Goal: Task Accomplishment & Management: Use online tool/utility

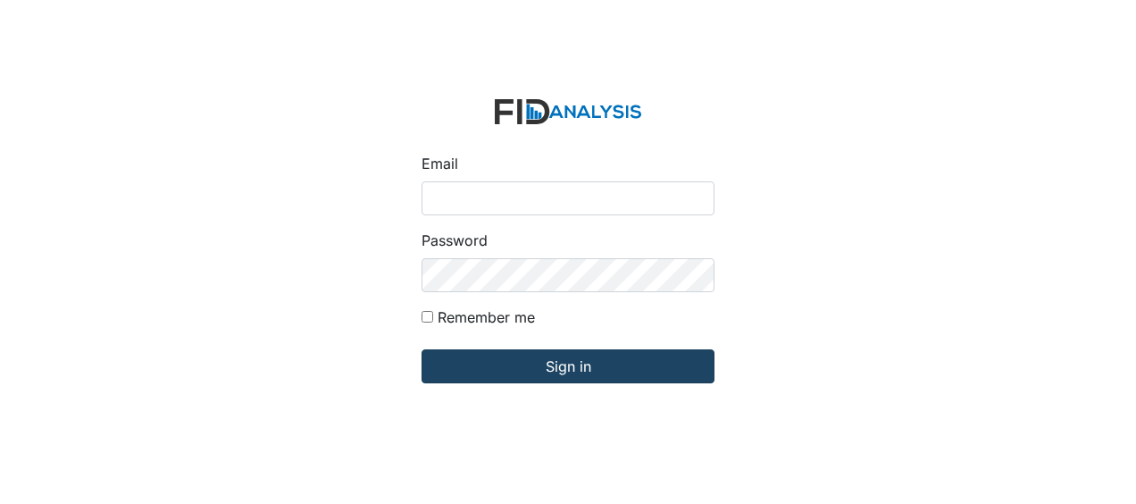
type input "Jbryant@lifeincorporated.com"
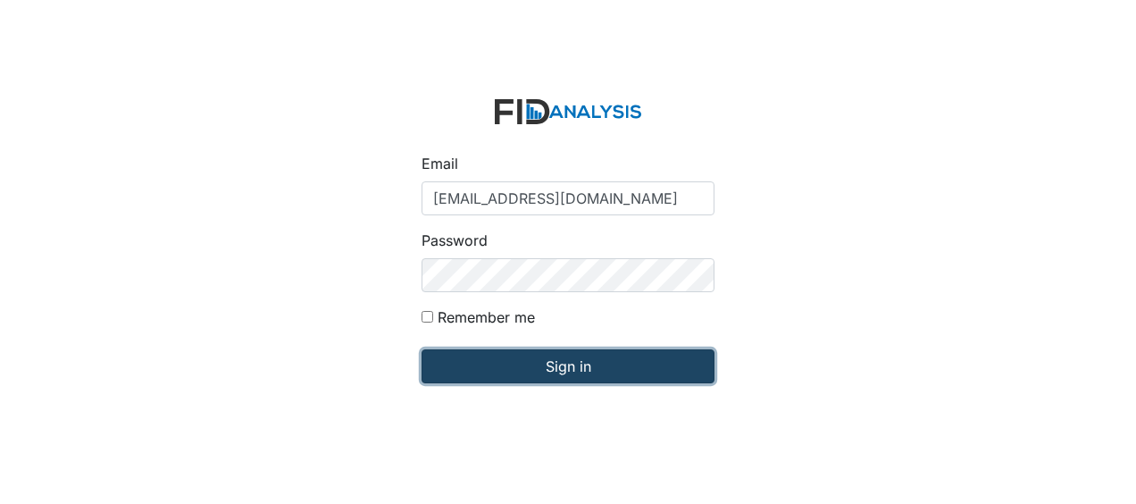
click at [472, 370] on input "Sign in" at bounding box center [568, 366] width 293 height 34
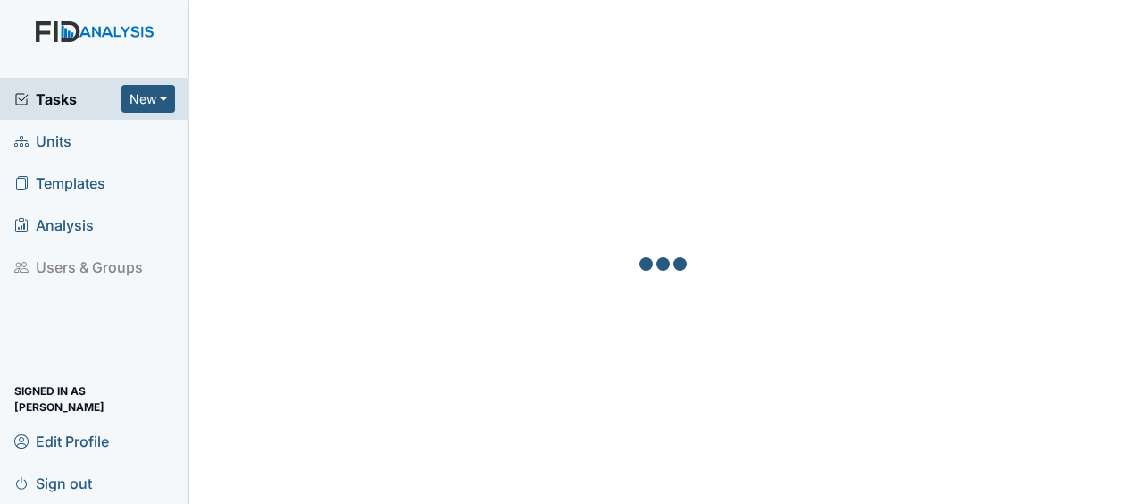
click at [73, 145] on link "Units" at bounding box center [94, 141] width 189 height 42
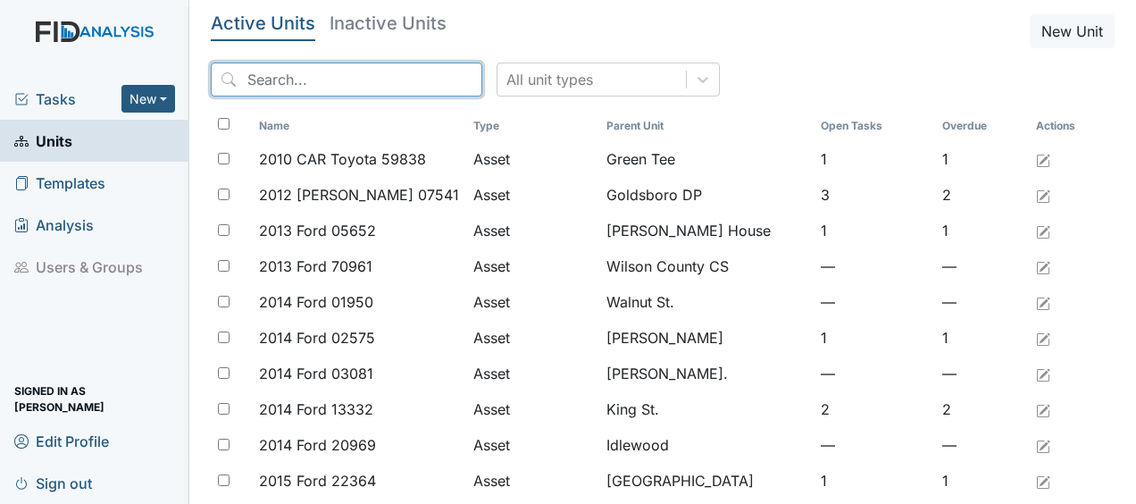
click at [349, 77] on input "search" at bounding box center [347, 80] width 272 height 34
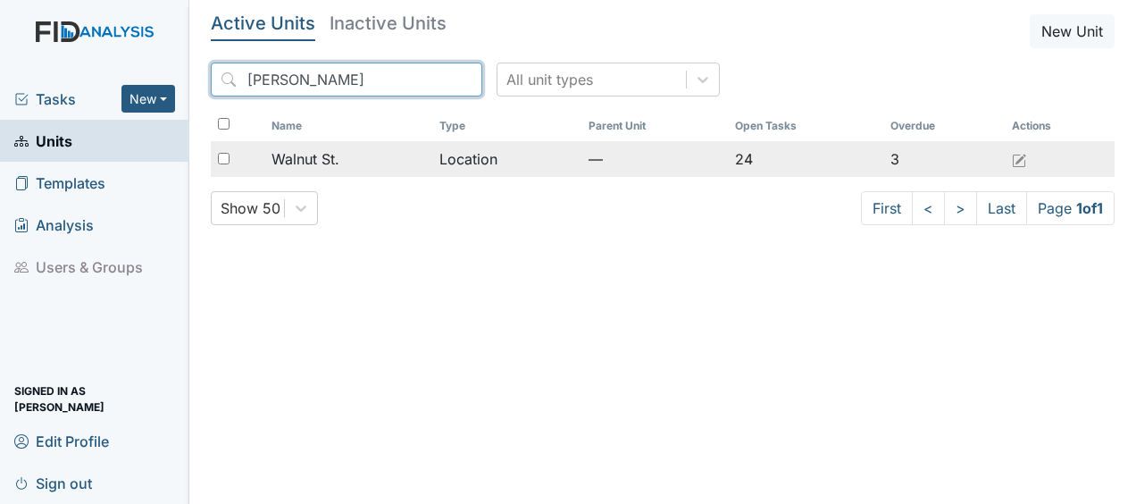
type input "waln"
click at [345, 161] on div "Walnut St." at bounding box center [349, 158] width 155 height 21
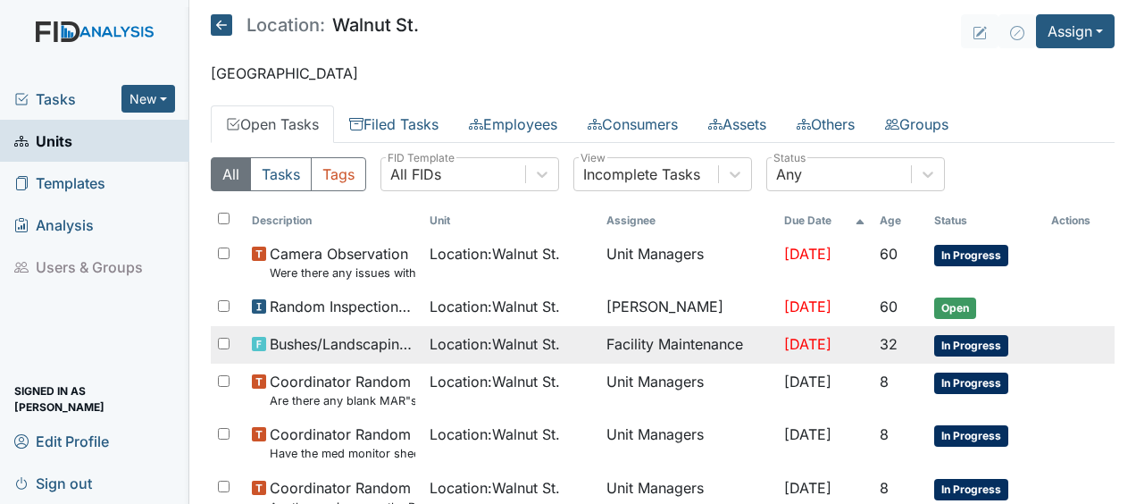
click at [387, 338] on span "Bushes/Landscaping inspection" at bounding box center [342, 343] width 145 height 21
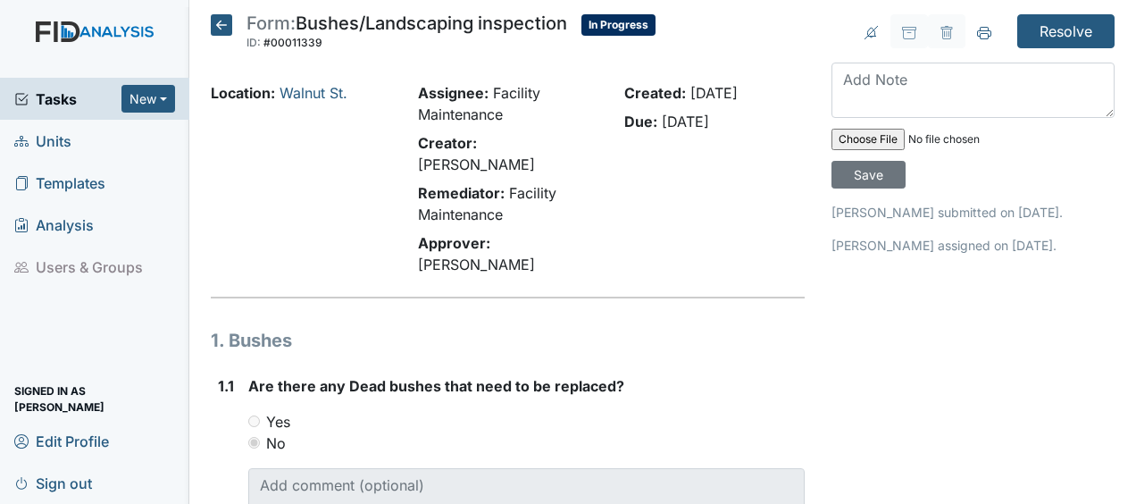
click at [70, 138] on span "Units" at bounding box center [42, 141] width 57 height 28
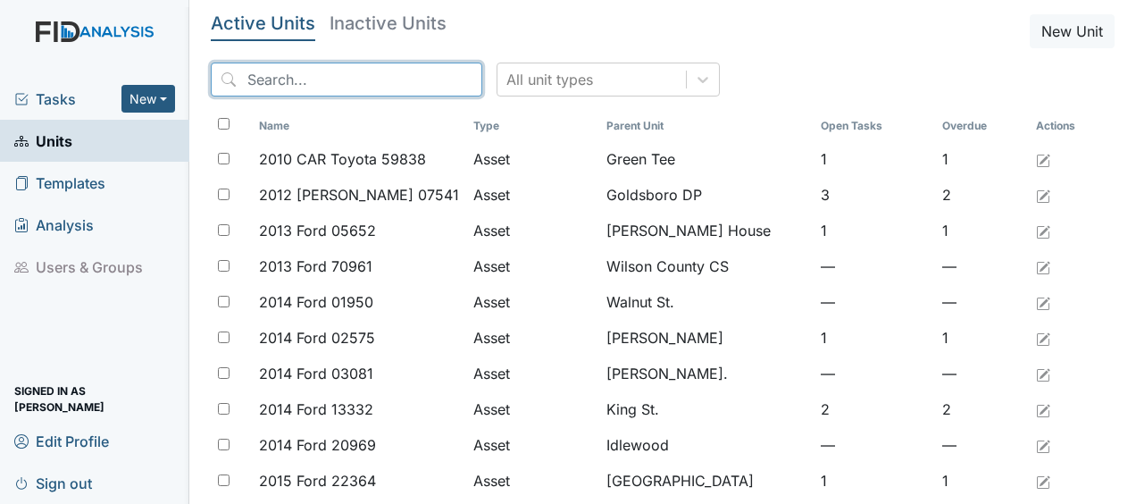
click at [341, 84] on input "search" at bounding box center [347, 80] width 272 height 34
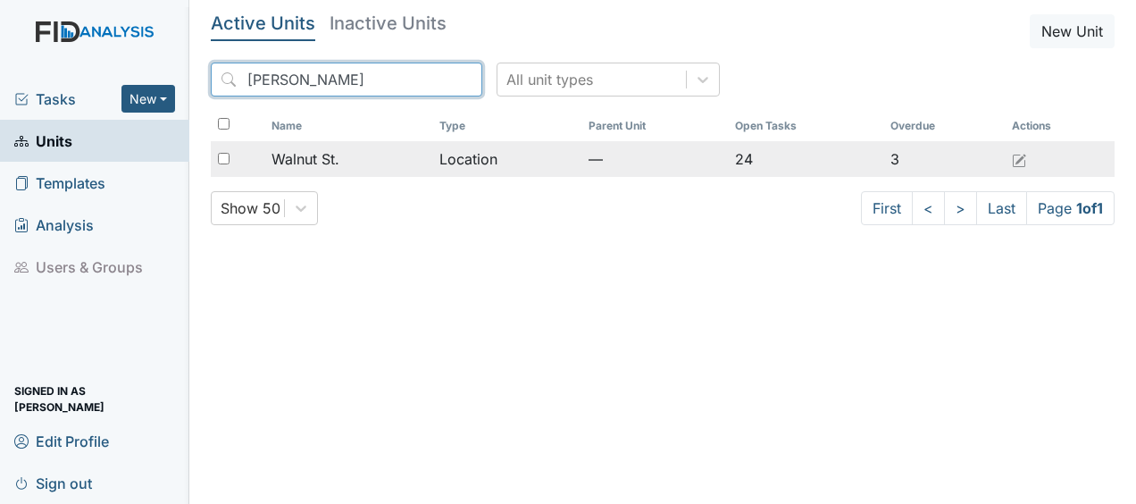
type input "waln"
click at [336, 159] on span "Walnut St." at bounding box center [306, 158] width 68 height 21
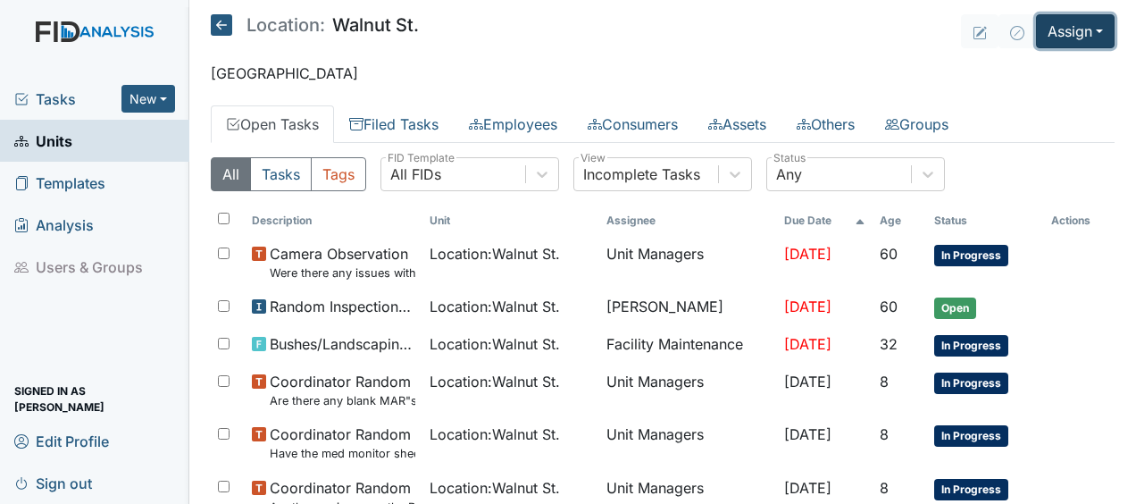
click at [1063, 32] on button "Assign" at bounding box center [1075, 31] width 79 height 34
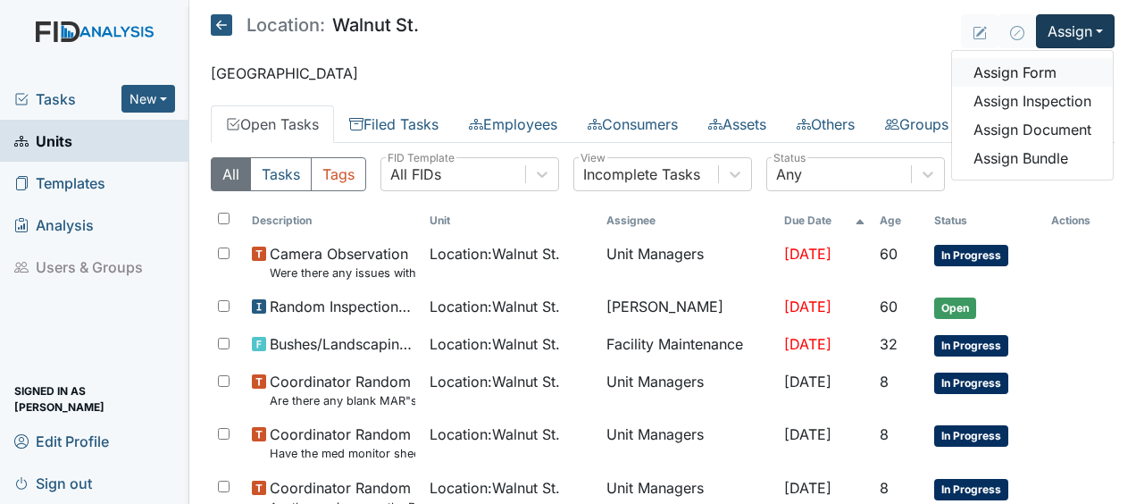
click at [1004, 78] on link "Assign Form" at bounding box center [1032, 72] width 161 height 29
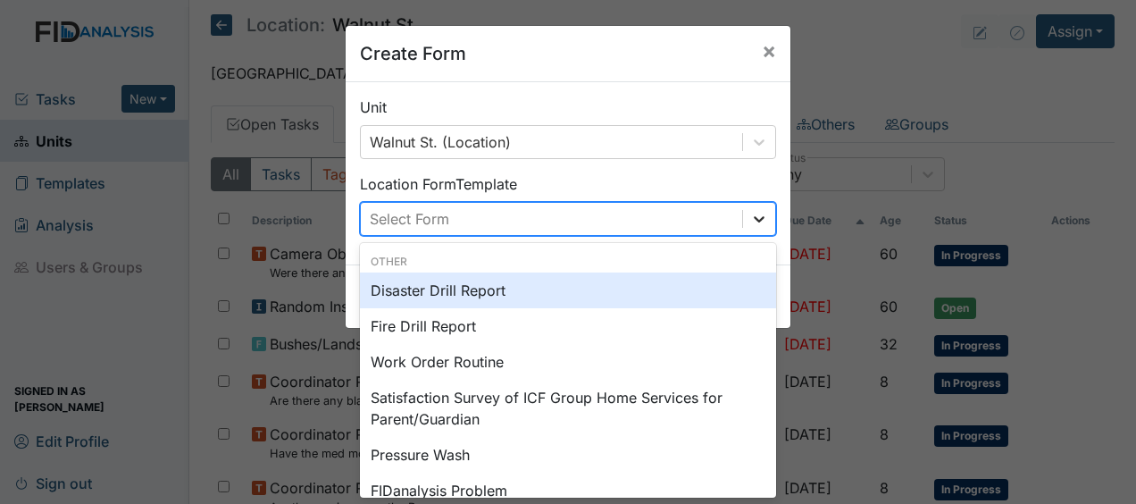
click at [755, 220] on icon at bounding box center [759, 219] width 11 height 6
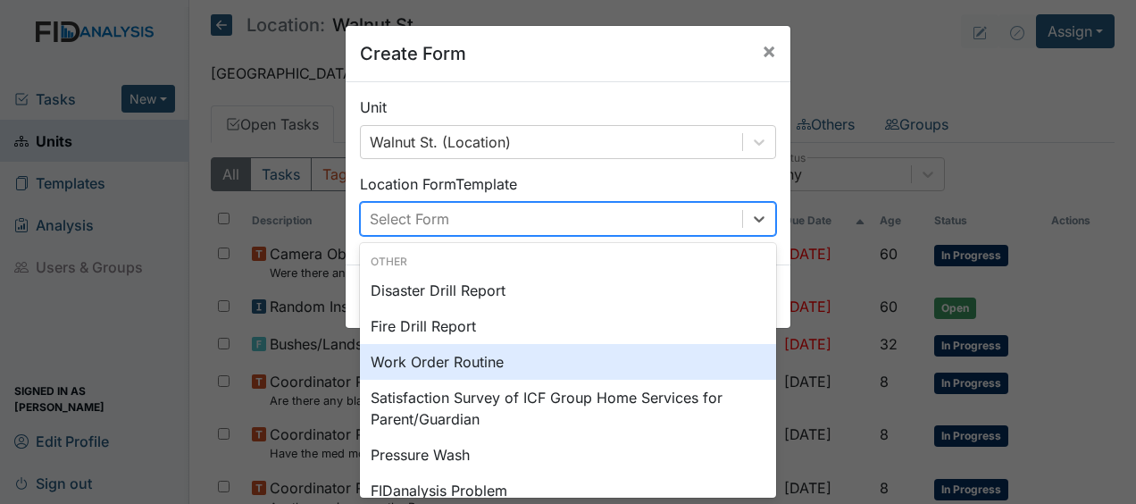
click at [463, 361] on div "Work Order Routine" at bounding box center [568, 362] width 416 height 36
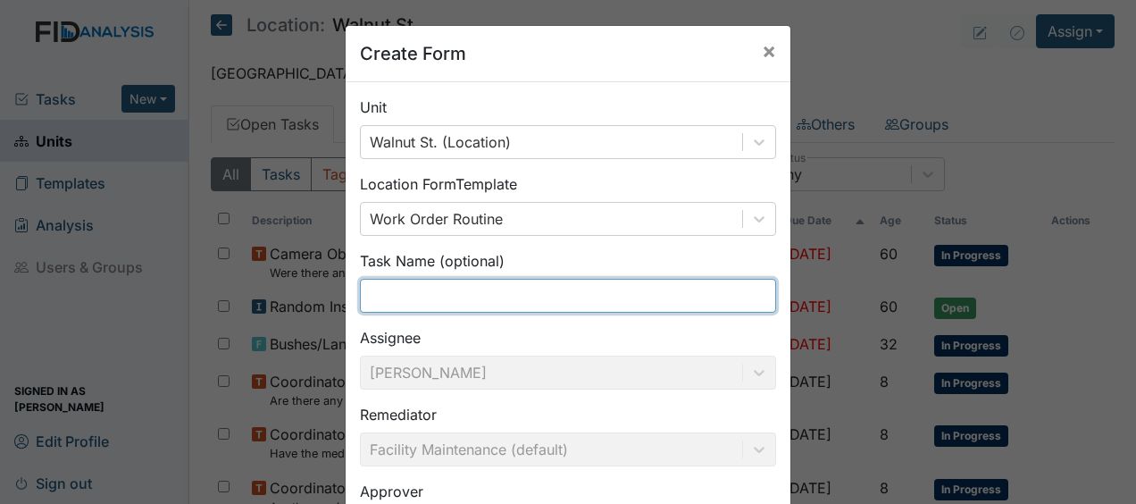
click at [393, 298] on input "text" at bounding box center [568, 296] width 416 height 34
drag, startPoint x: 393, startPoint y: 298, endPoint x: 430, endPoint y: -65, distance: 364.6
click at [430, 0] on html "Tasks New Form Inspection Document Bundle Units Templates Analysis Users & Grou…" at bounding box center [568, 252] width 1136 height 504
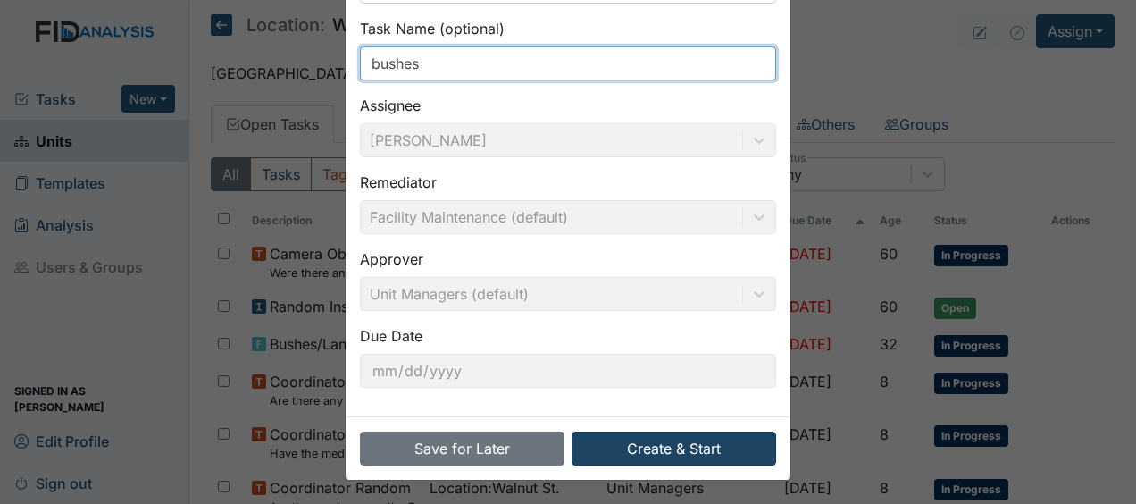
type input "bushes"
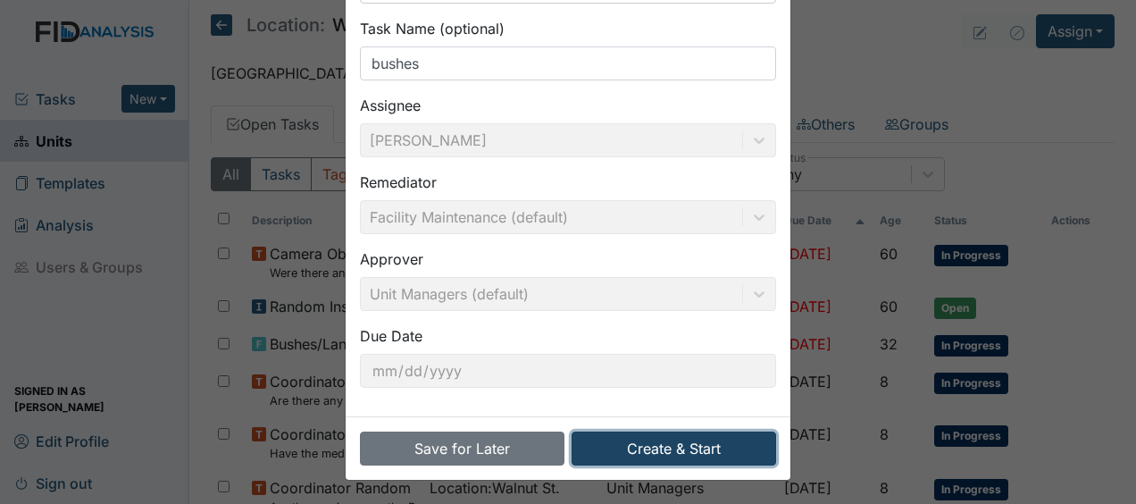
click at [684, 444] on button "Create & Start" at bounding box center [674, 449] width 205 height 34
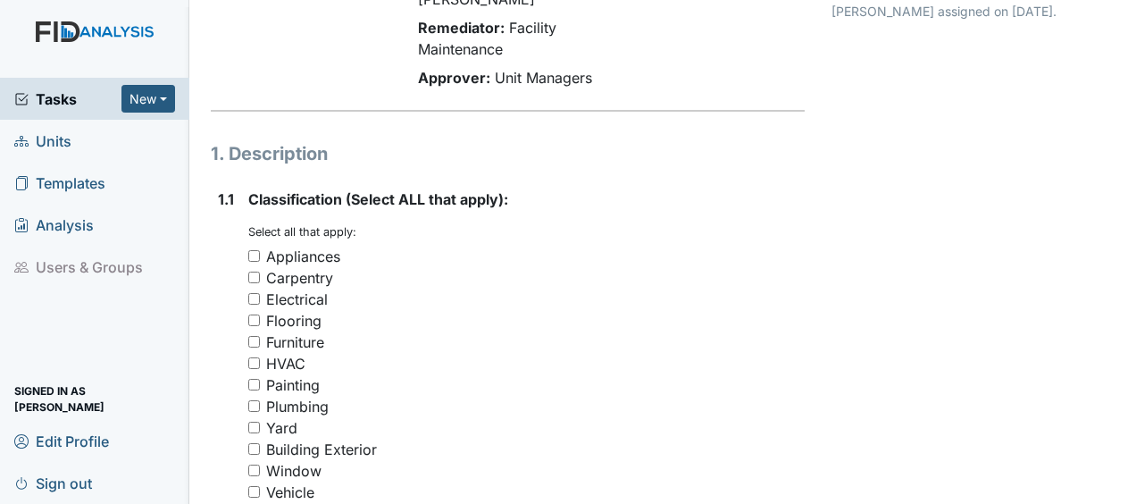
scroll to position [202, 0]
click at [255, 421] on input "Yard" at bounding box center [254, 427] width 12 height 12
checkbox input "true"
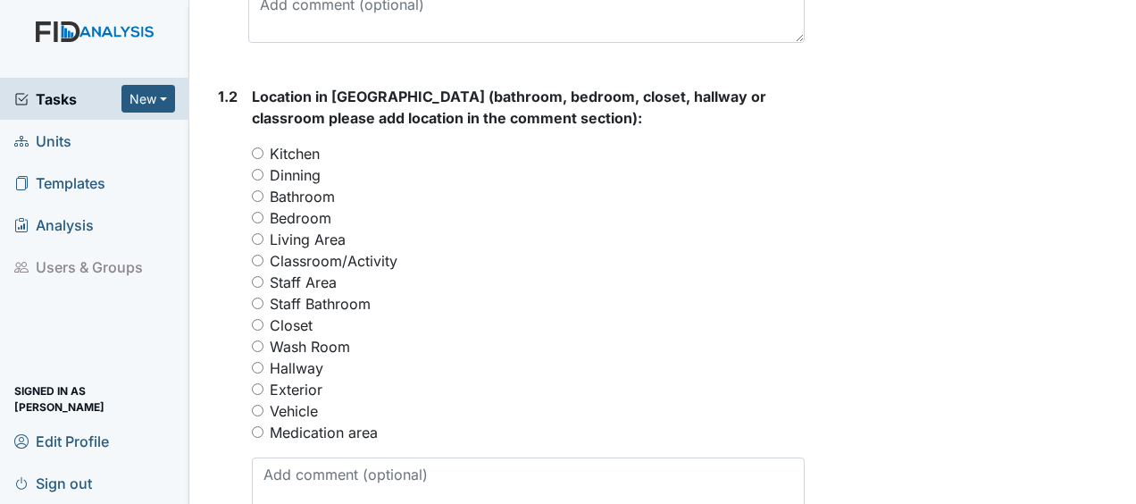
scroll to position [771, 0]
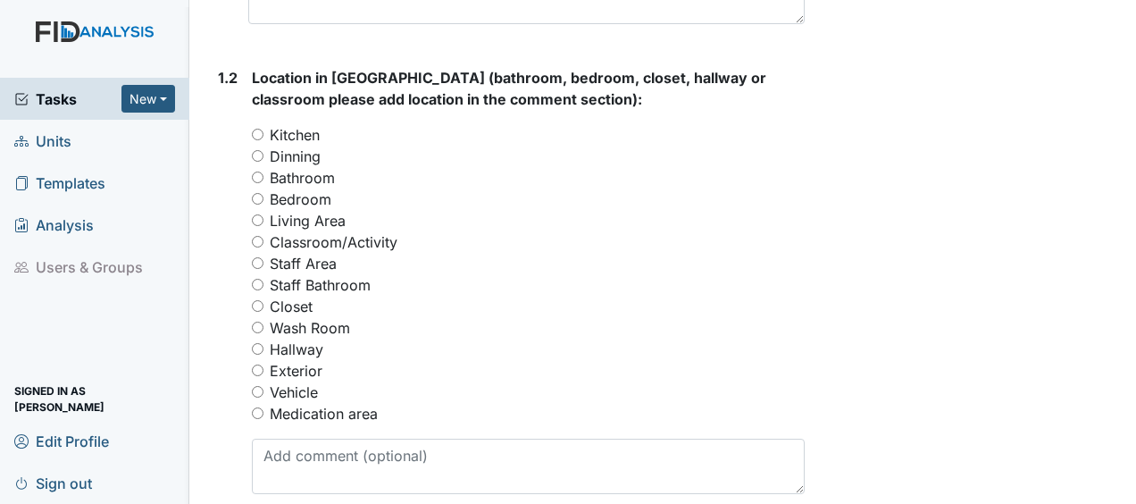
click at [256, 365] on input "Exterior" at bounding box center [258, 371] width 12 height 12
radio input "true"
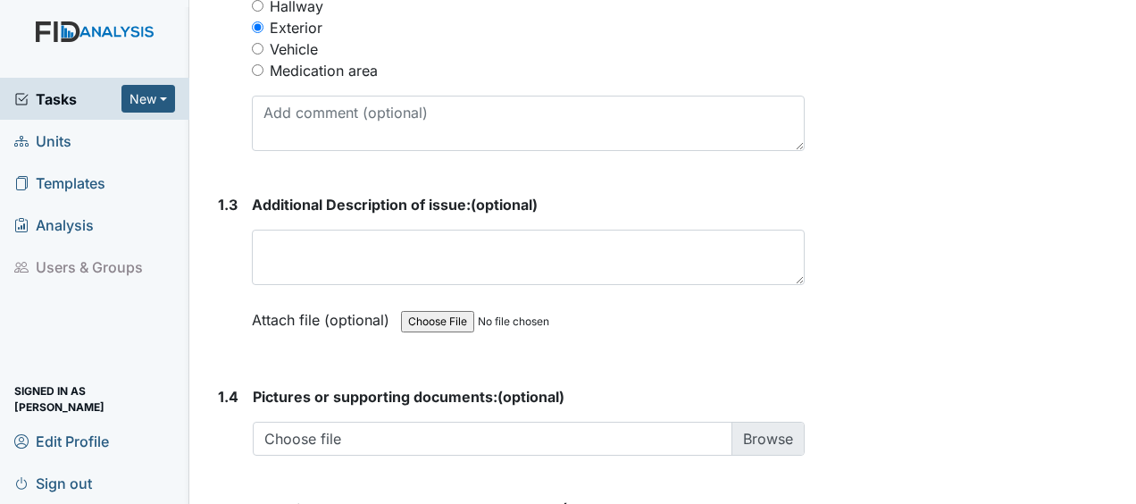
scroll to position [1125, 0]
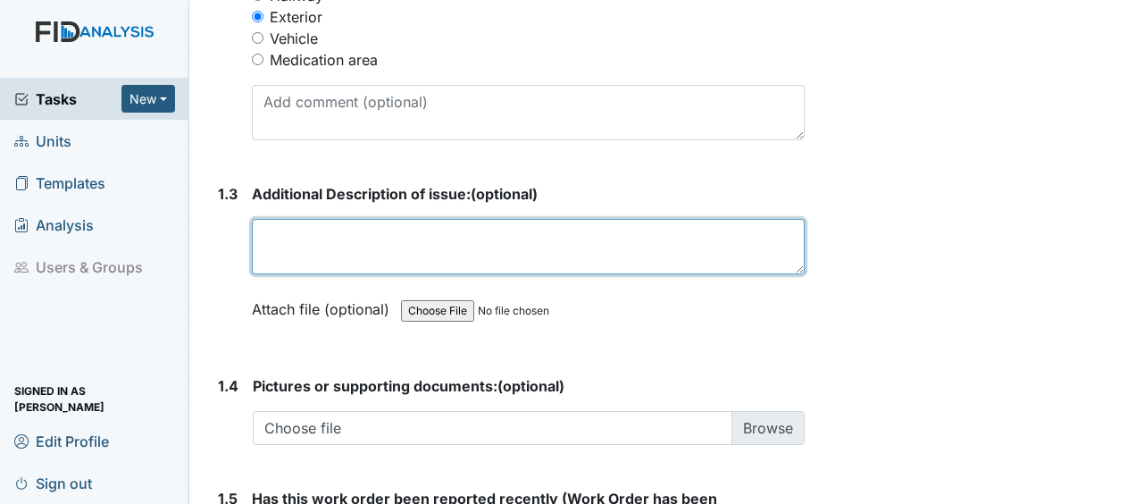
click at [293, 219] on textarea at bounding box center [528, 246] width 553 height 55
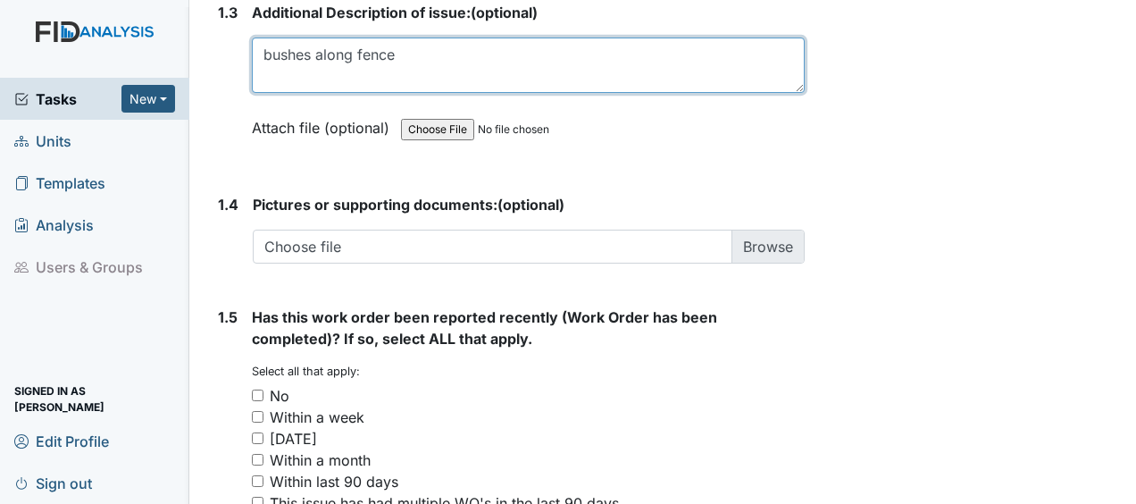
scroll to position [1451, 0]
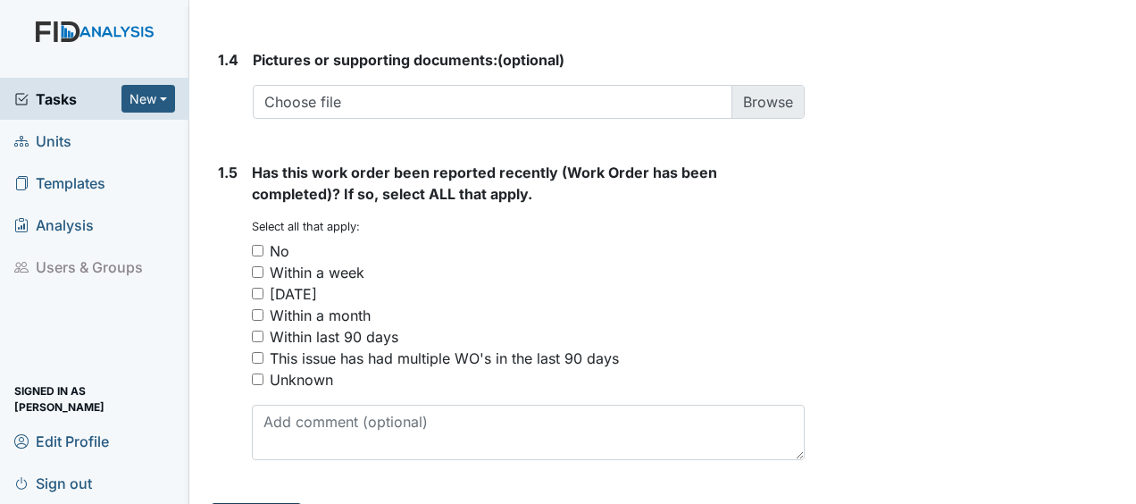
type textarea "bushes along fence"
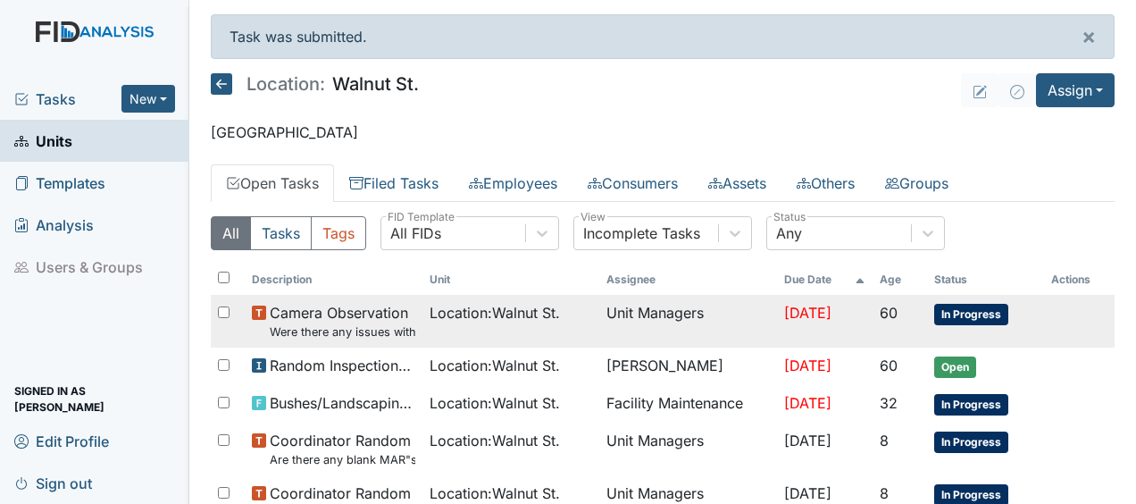
click at [780, 298] on td "[DATE]" at bounding box center [825, 321] width 96 height 53
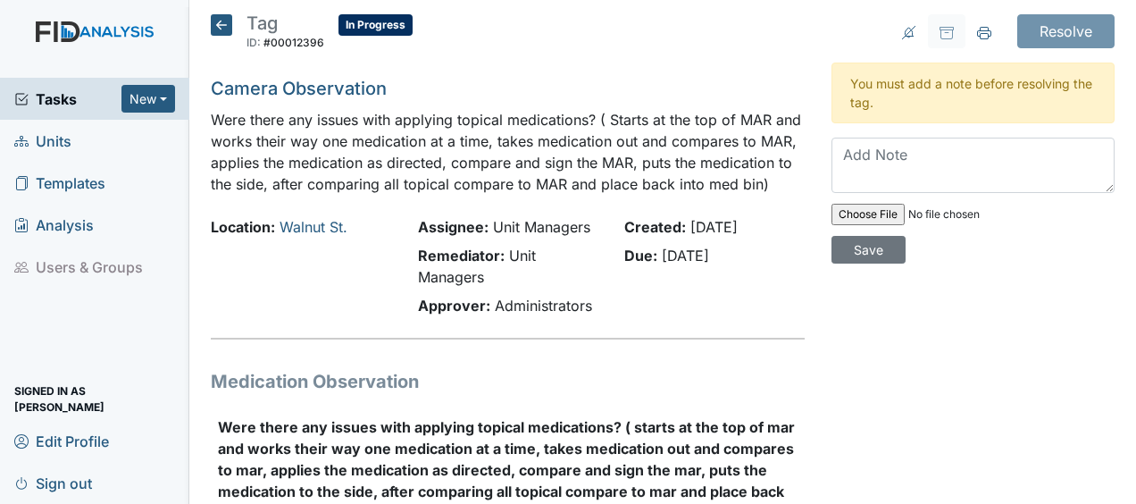
click at [223, 20] on icon at bounding box center [221, 24] width 21 height 21
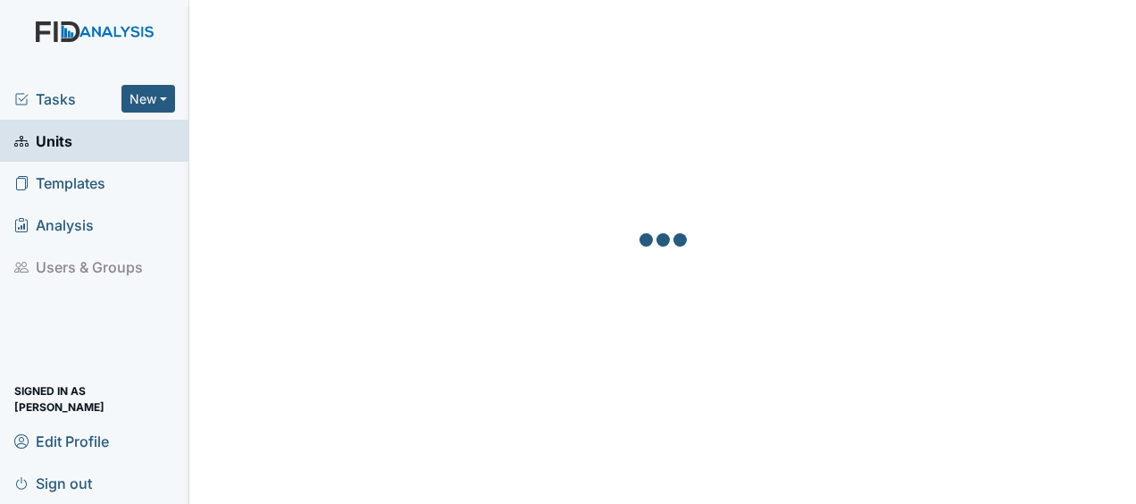
scroll to position [184, 0]
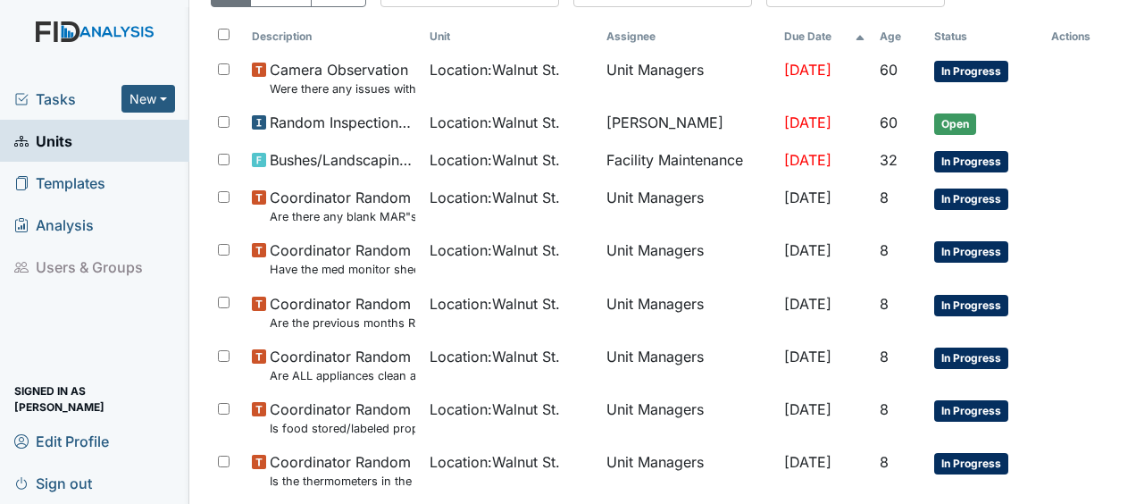
click at [445, 149] on span "Location : Walnut St." at bounding box center [495, 159] width 130 height 21
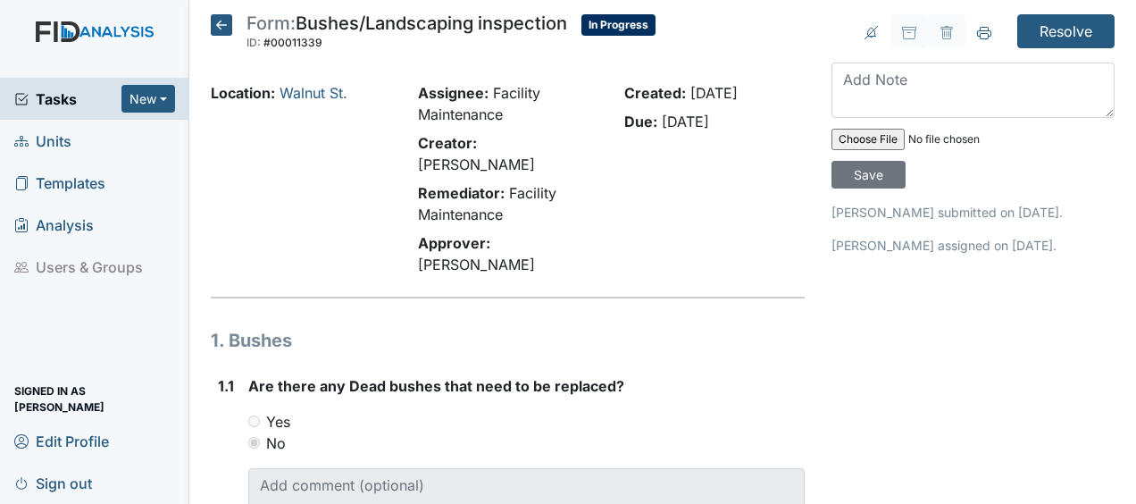
click at [220, 26] on icon at bounding box center [221, 24] width 21 height 21
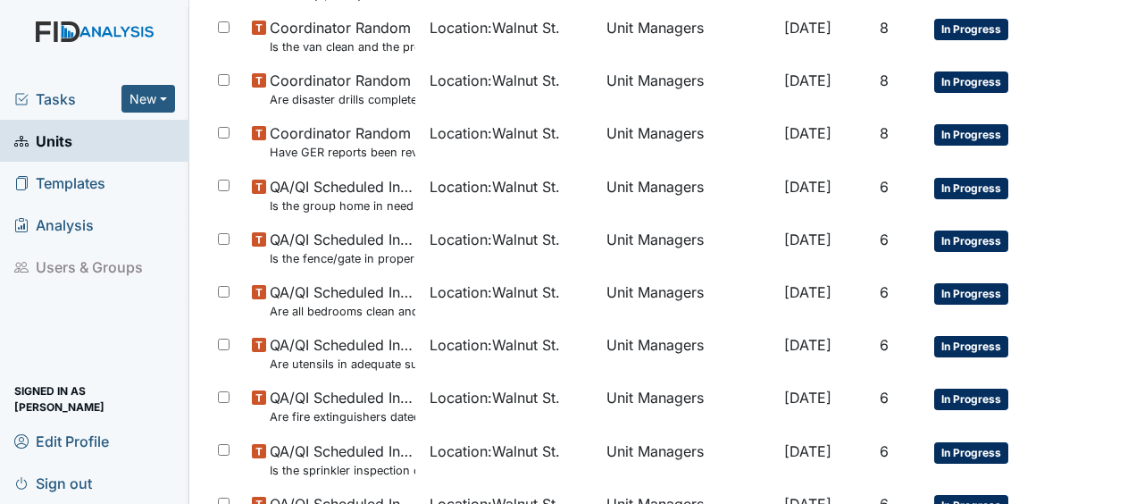
scroll to position [1111, 0]
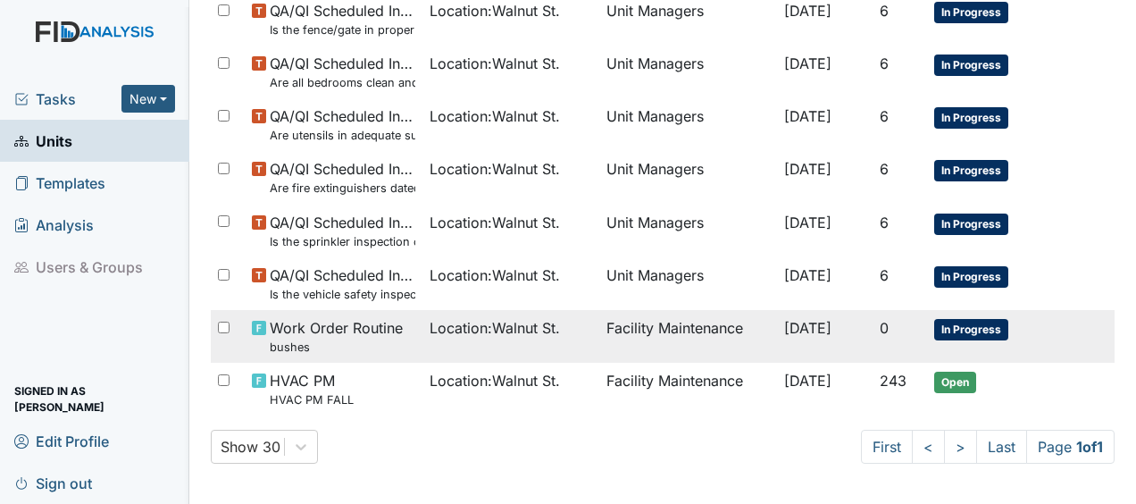
click at [482, 321] on span "Location : Walnut St." at bounding box center [495, 327] width 130 height 21
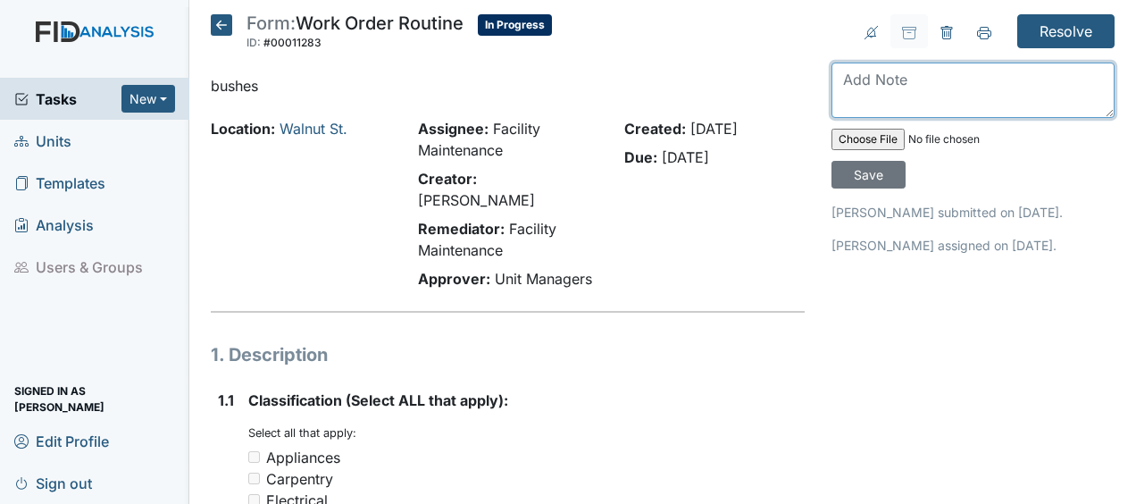
click at [841, 85] on textarea at bounding box center [973, 90] width 283 height 55
click at [841, 85] on textarea "trimmed bushes along fence line JB" at bounding box center [973, 90] width 283 height 55
type textarea "trimmed bushes along fence line JB"
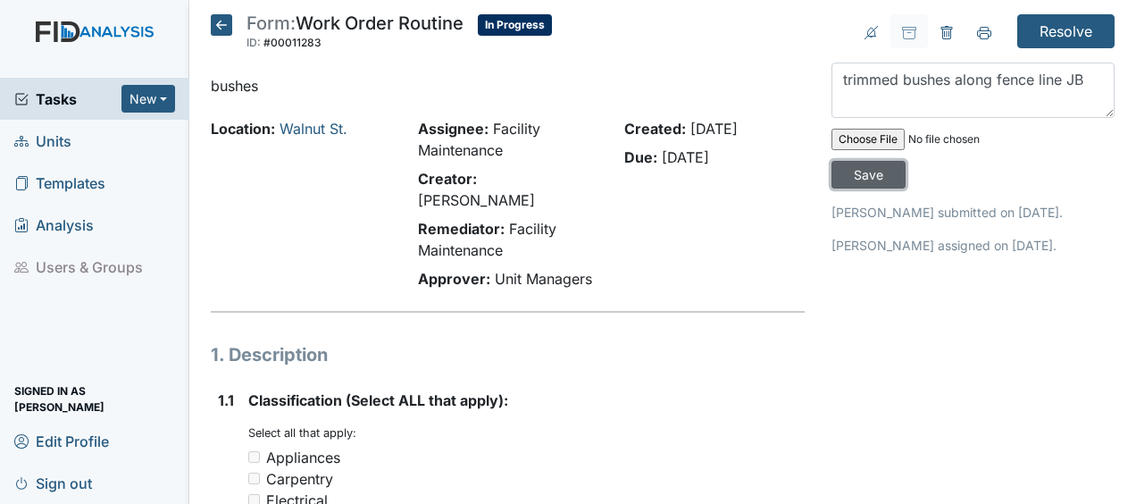
click at [862, 173] on input "Save" at bounding box center [869, 175] width 74 height 28
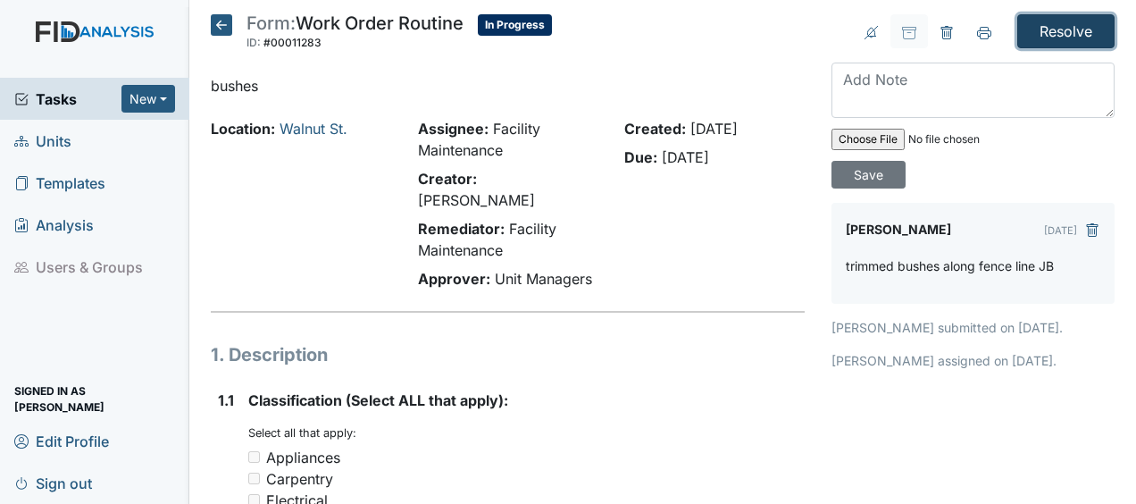
click at [1047, 33] on input "Resolve" at bounding box center [1066, 31] width 97 height 34
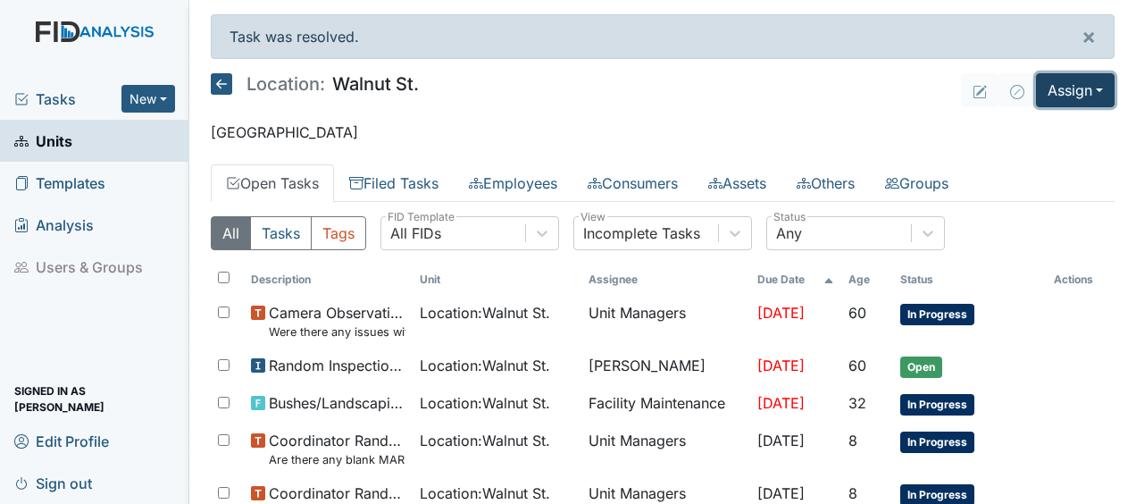
click at [1056, 88] on button "Assign" at bounding box center [1075, 90] width 79 height 34
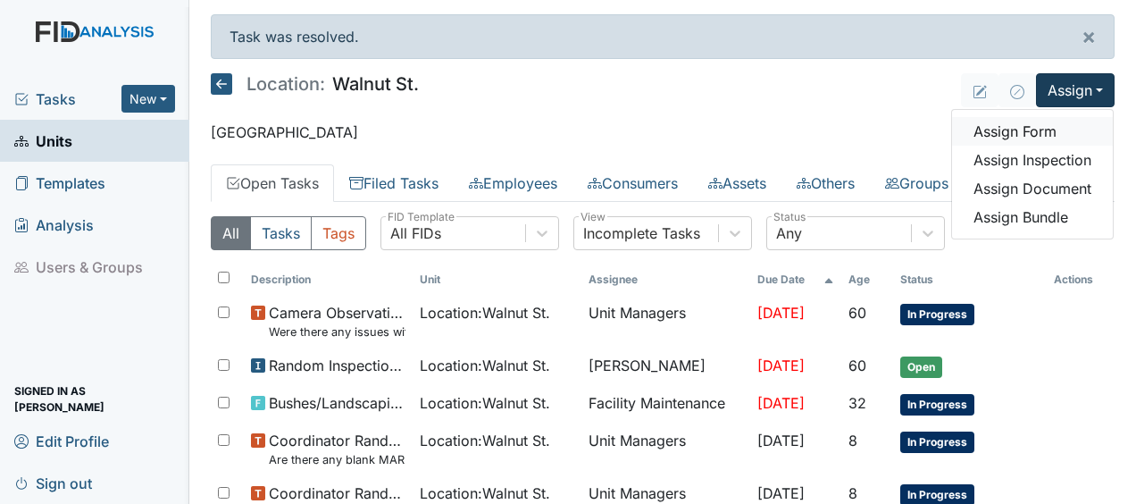
click at [990, 132] on link "Assign Form" at bounding box center [1032, 131] width 161 height 29
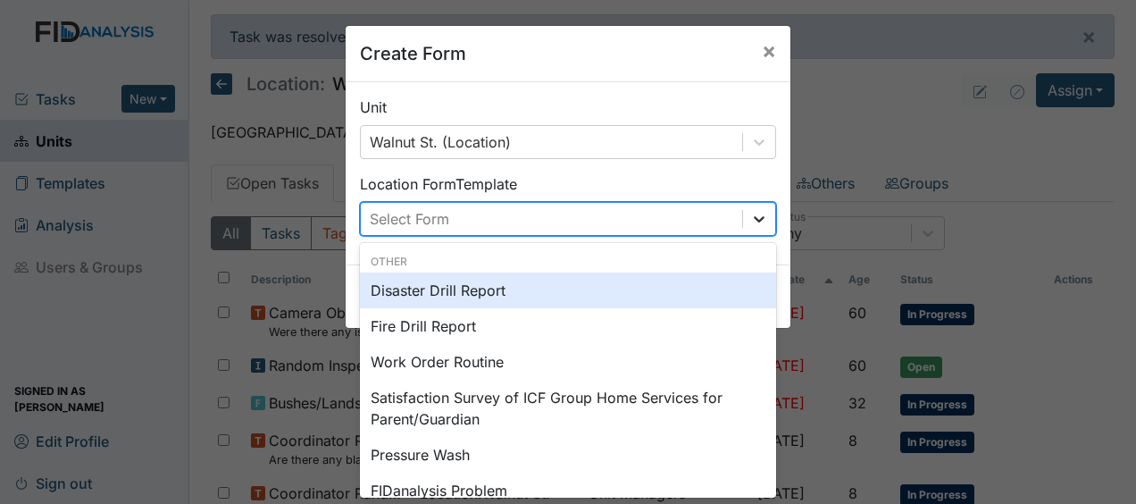
click at [753, 211] on icon at bounding box center [759, 219] width 18 height 18
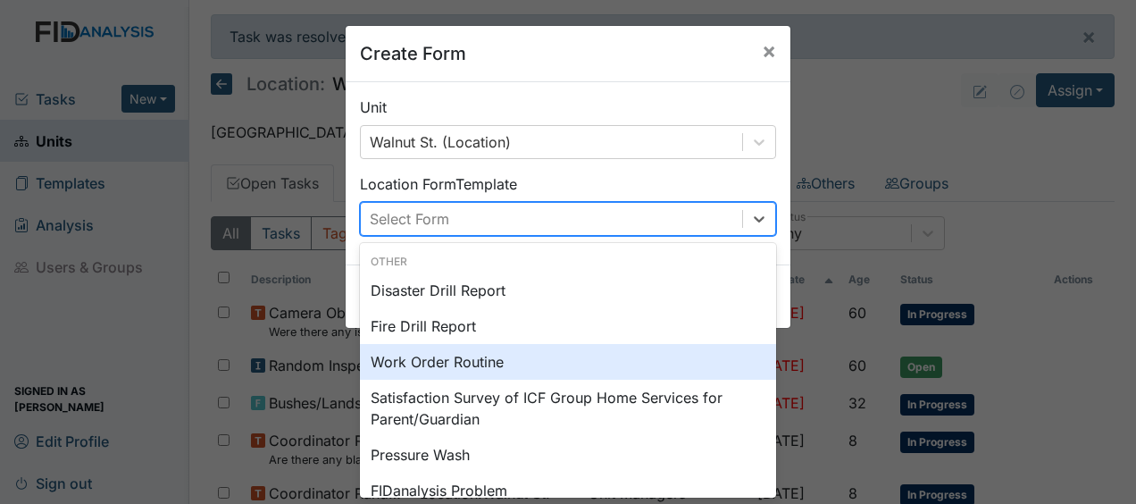
click at [465, 366] on div "Work Order Routine" at bounding box center [568, 362] width 416 height 36
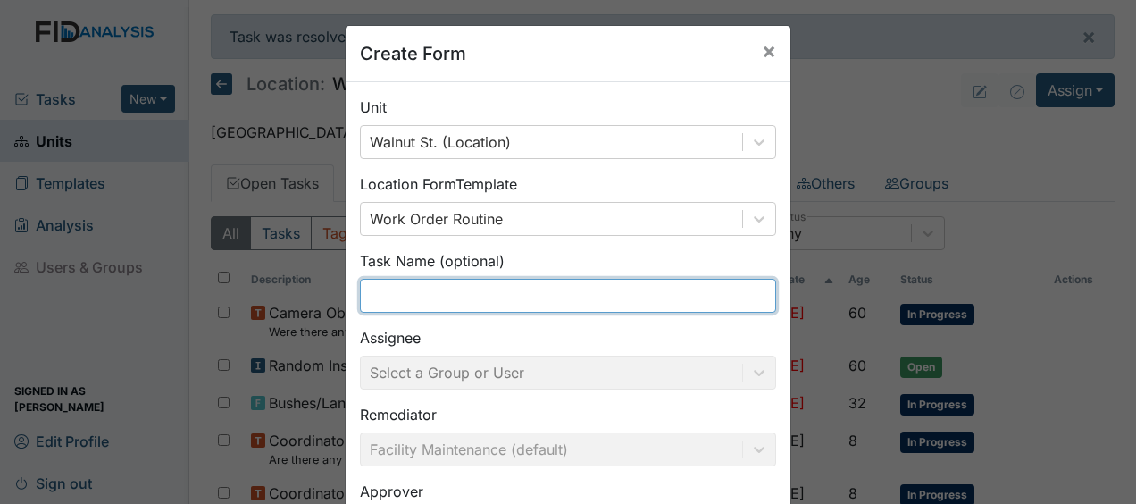
click at [436, 306] on input "text" at bounding box center [568, 296] width 416 height 34
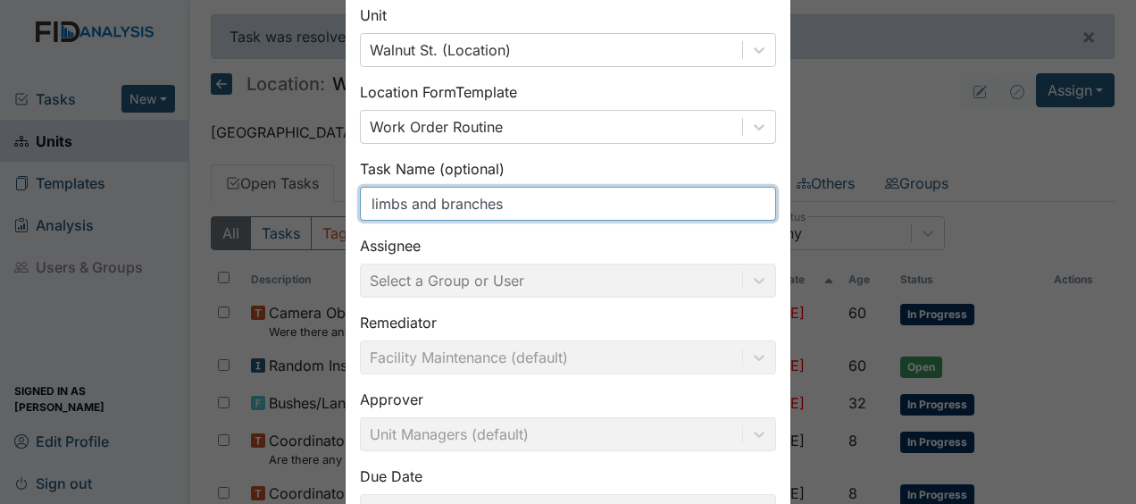
scroll to position [232, 0]
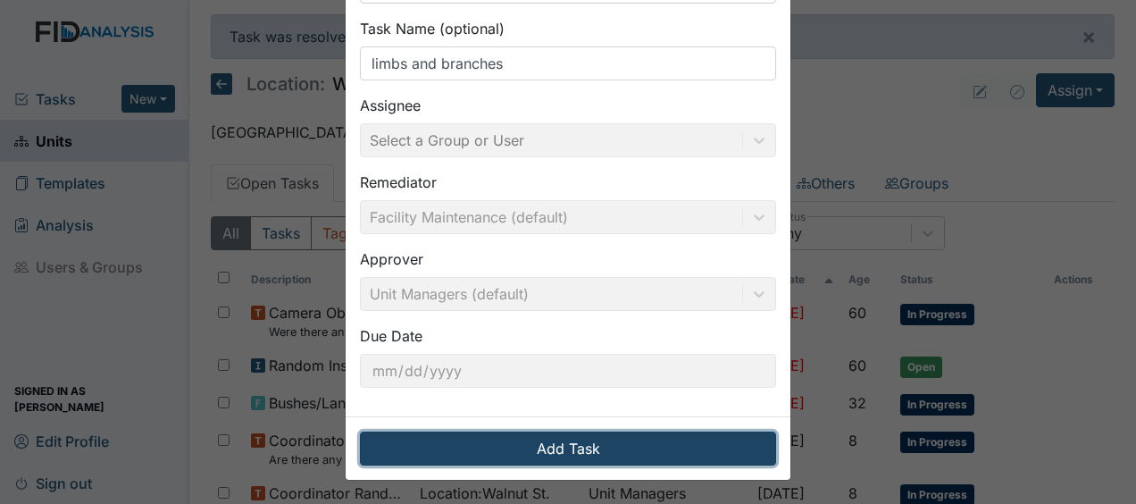
click at [545, 441] on button "Add Task" at bounding box center [568, 449] width 416 height 34
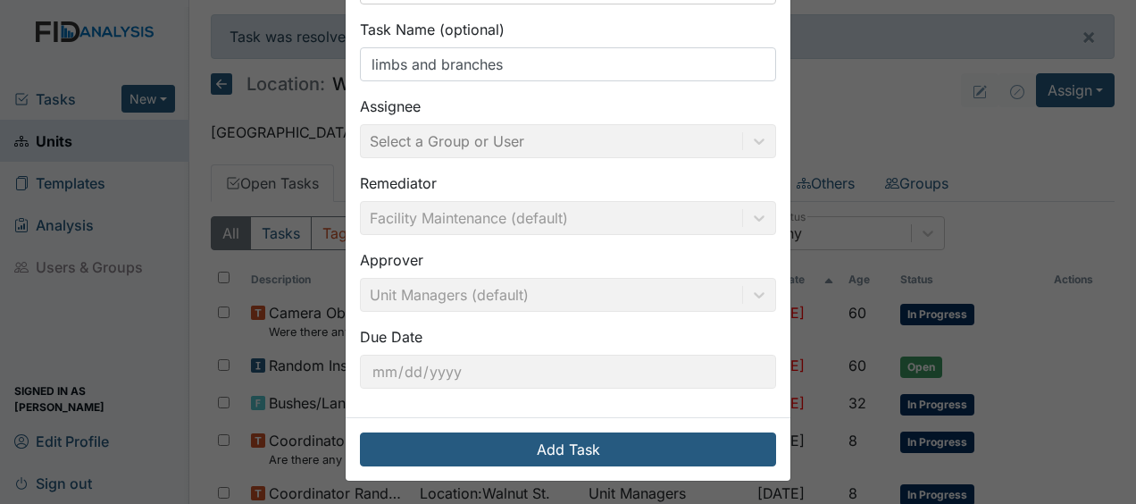
scroll to position [0, 0]
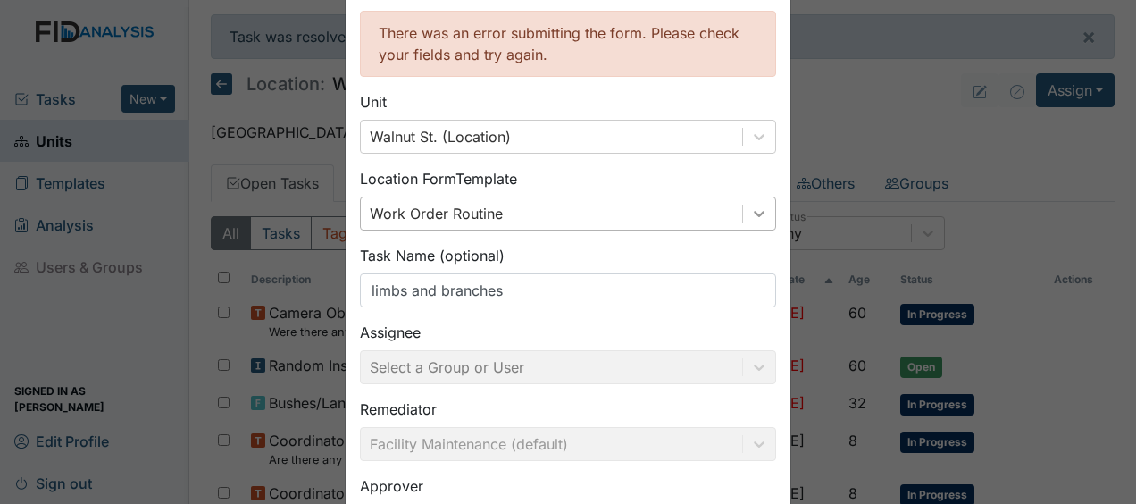
click at [752, 231] on div "Work Order Routine" at bounding box center [568, 214] width 416 height 34
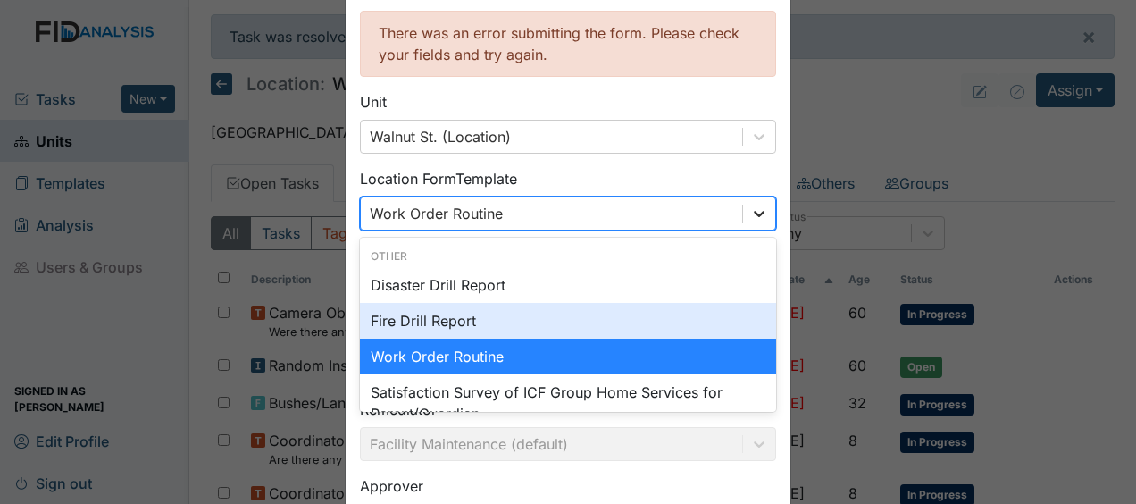
scroll to position [93, 0]
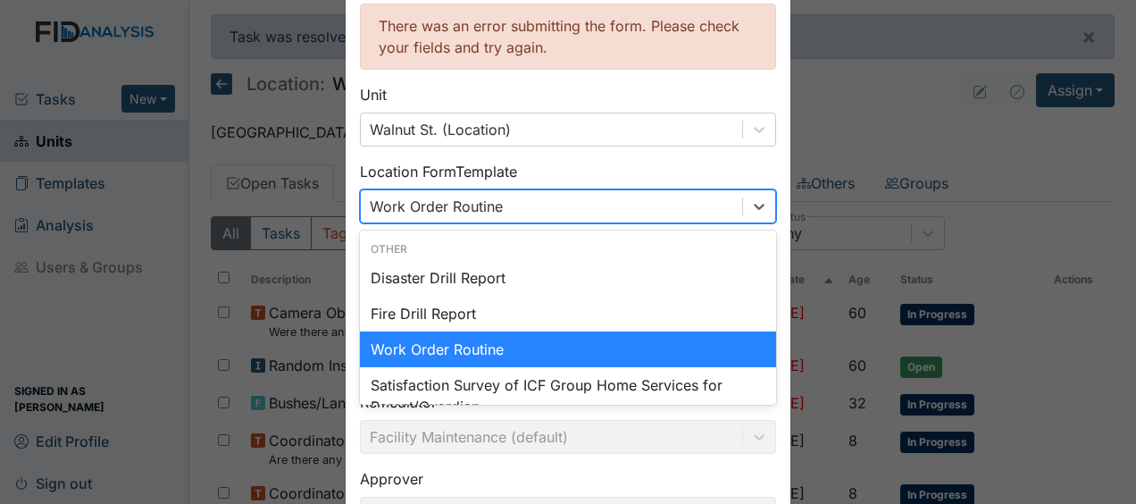
click at [521, 345] on div "Work Order Routine" at bounding box center [568, 349] width 416 height 36
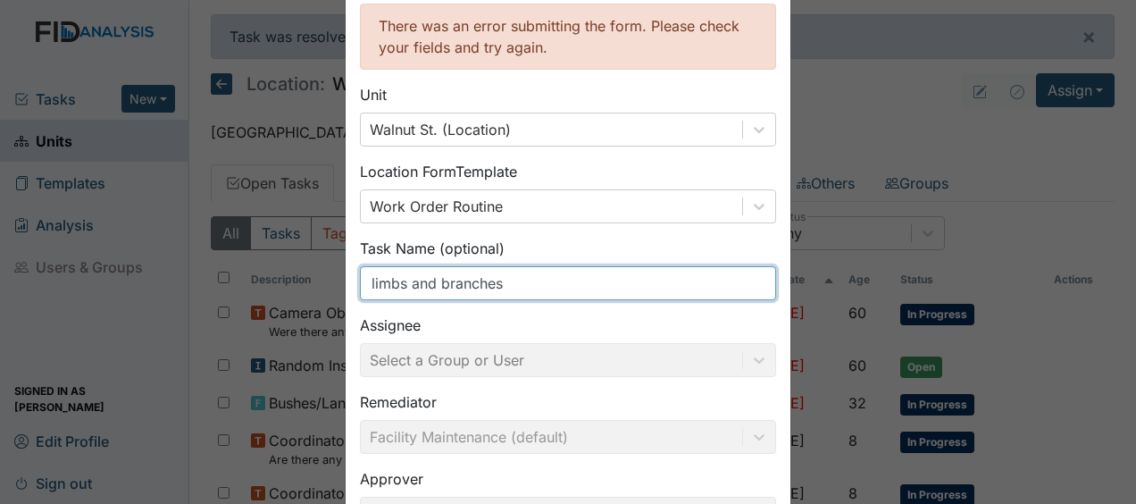
click at [668, 281] on input "limbs and branches" at bounding box center [568, 283] width 416 height 34
type input "l"
type input "limbs and branches"
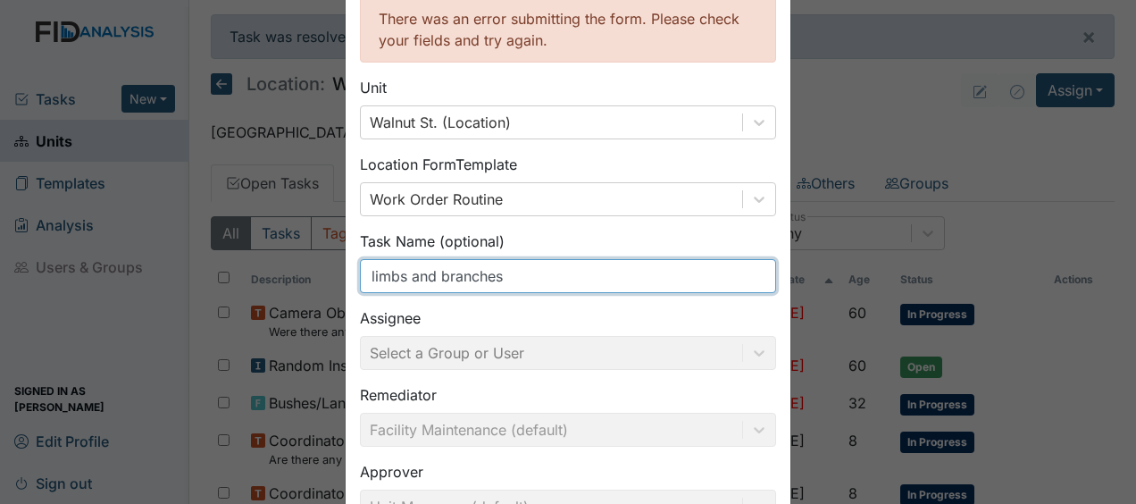
scroll to position [0, 0]
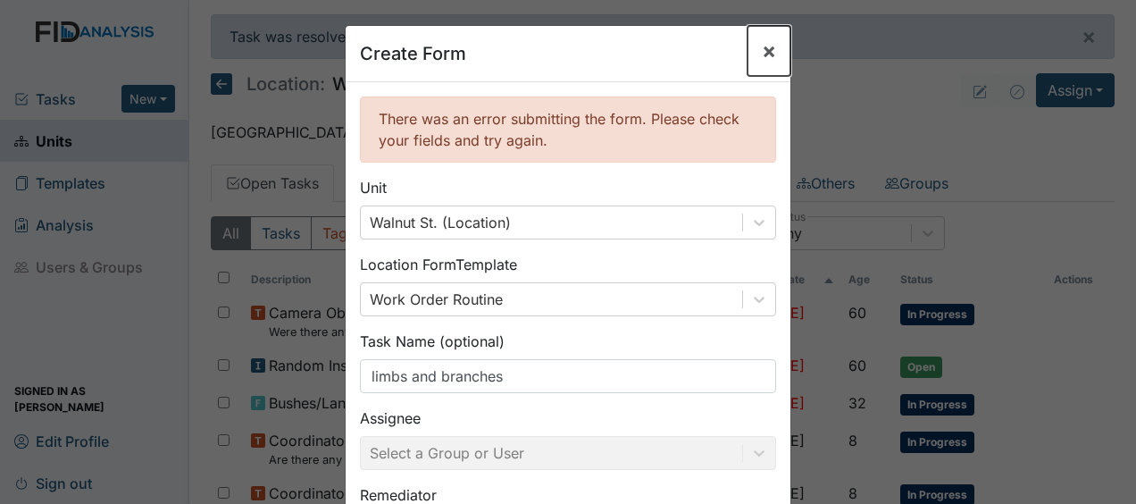
click at [764, 46] on span "×" at bounding box center [769, 51] width 14 height 26
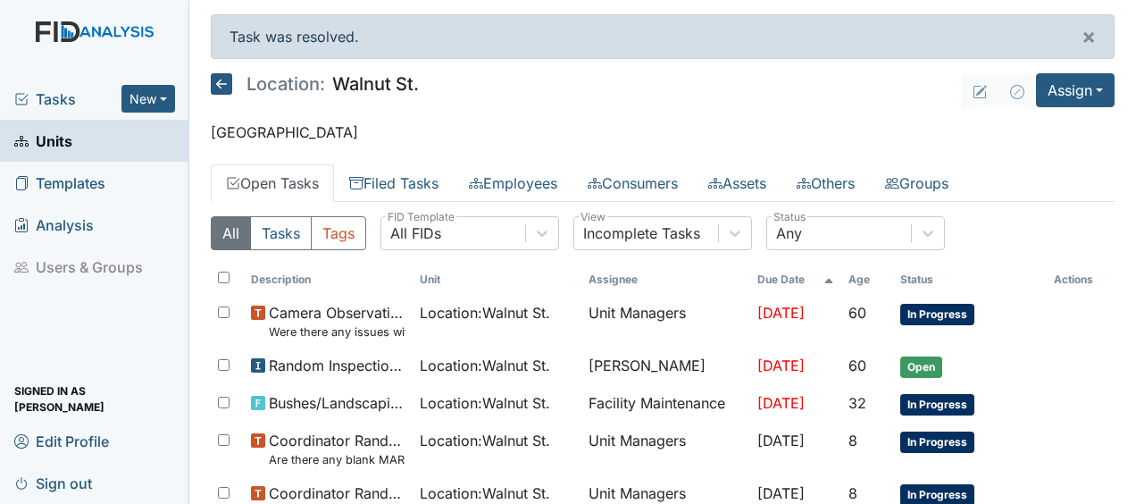
click at [225, 84] on icon at bounding box center [221, 83] width 21 height 21
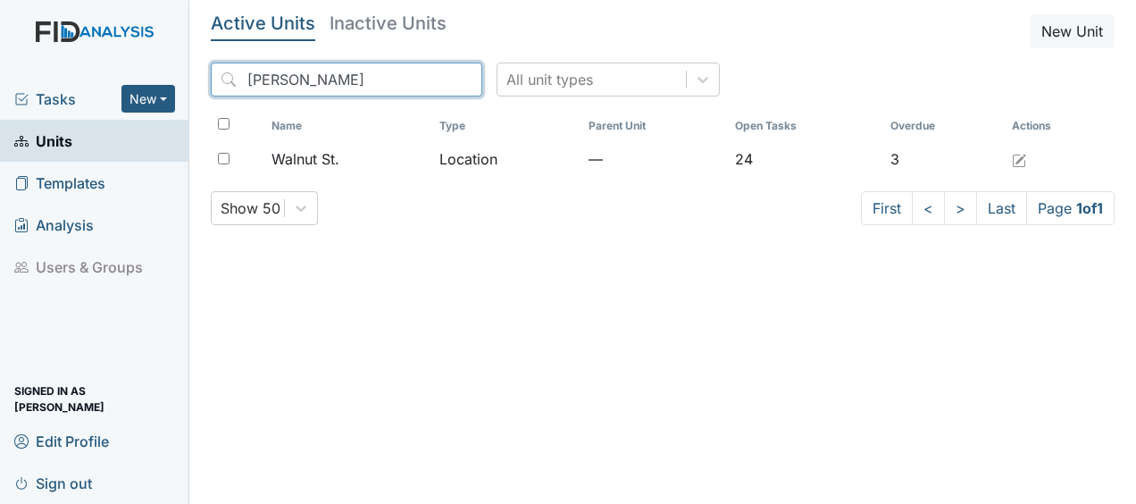
click at [423, 79] on input "waln" at bounding box center [347, 80] width 272 height 34
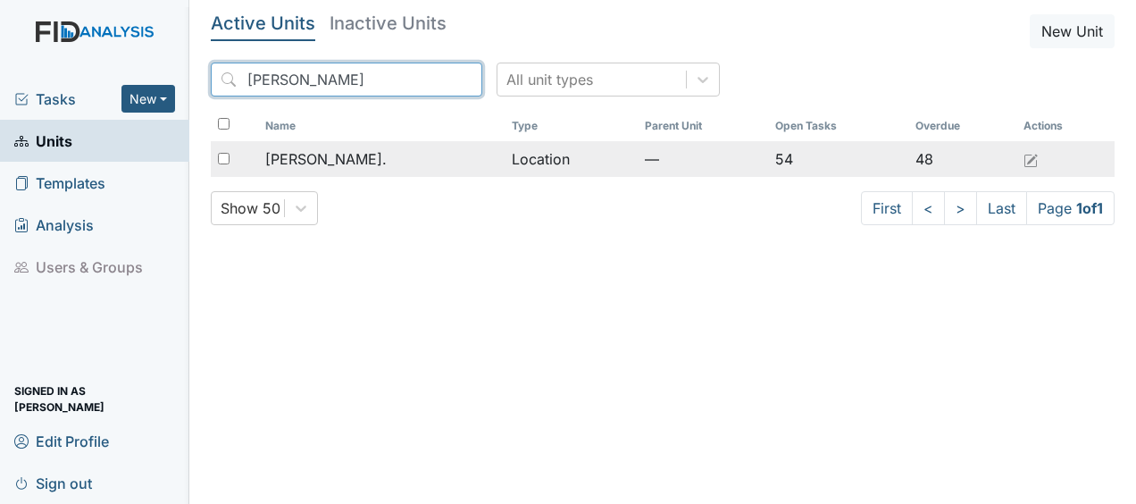
type input "william"
click at [382, 161] on div "[PERSON_NAME]." at bounding box center [380, 158] width 231 height 21
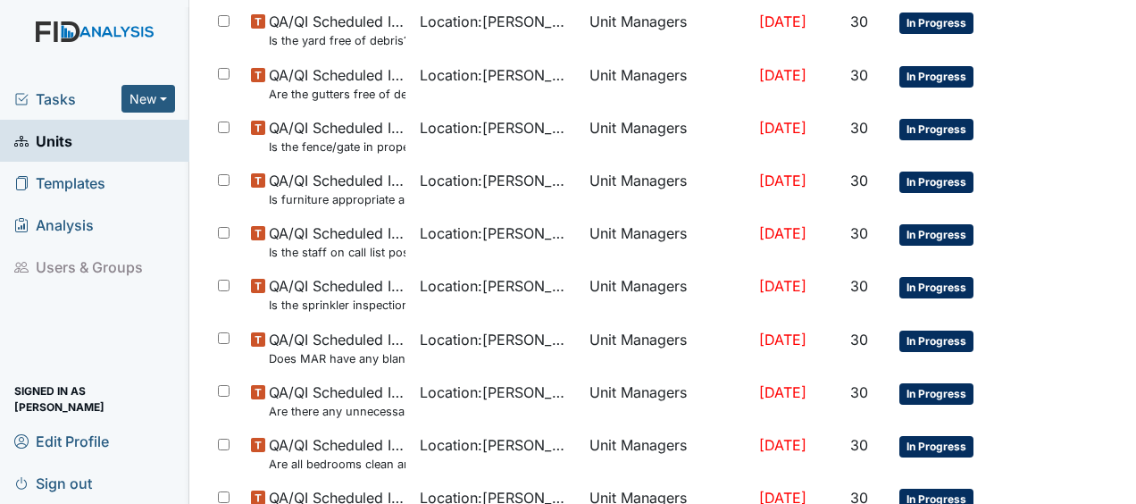
scroll to position [1376, 0]
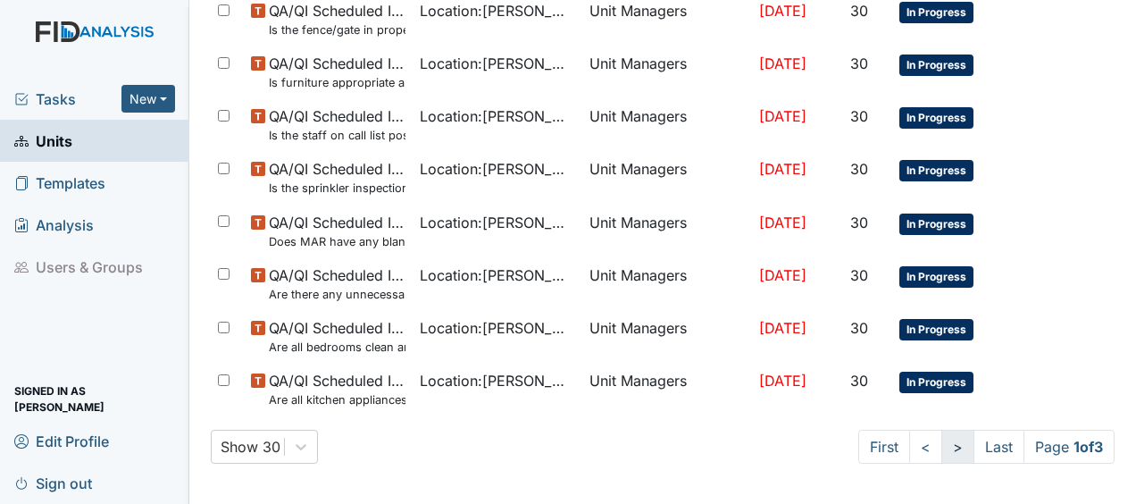
click at [942, 440] on link ">" at bounding box center [958, 447] width 33 height 34
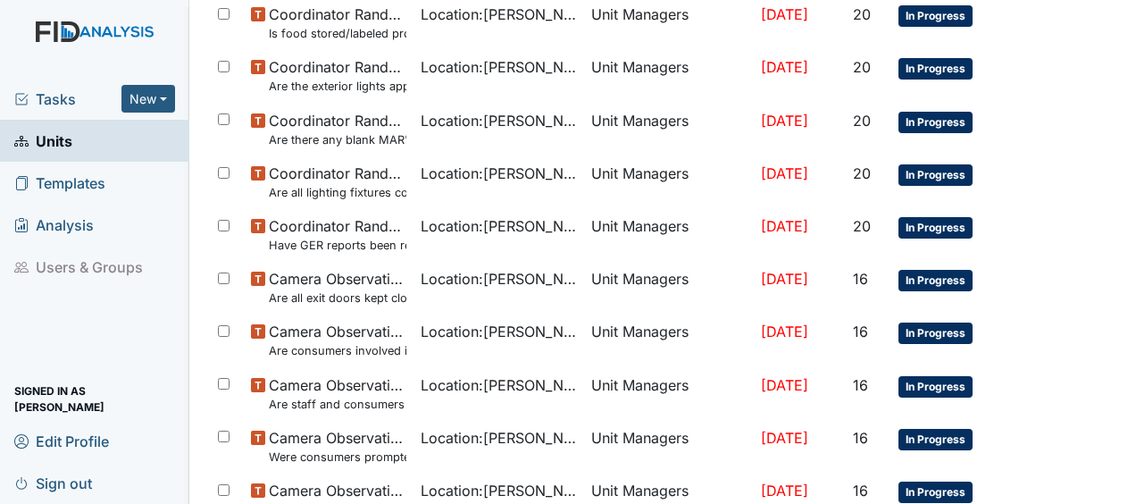
scroll to position [1360, 0]
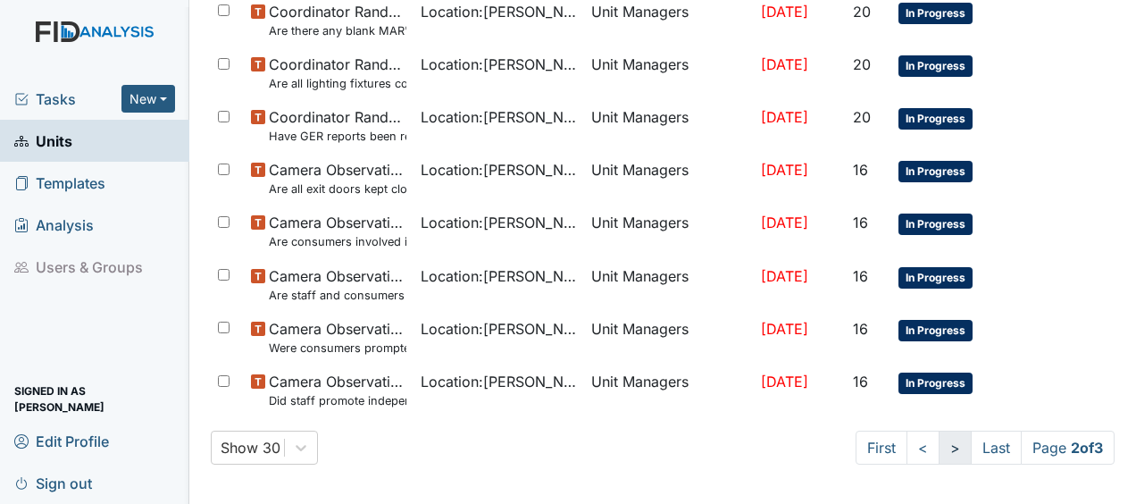
click at [946, 442] on link ">" at bounding box center [955, 448] width 33 height 34
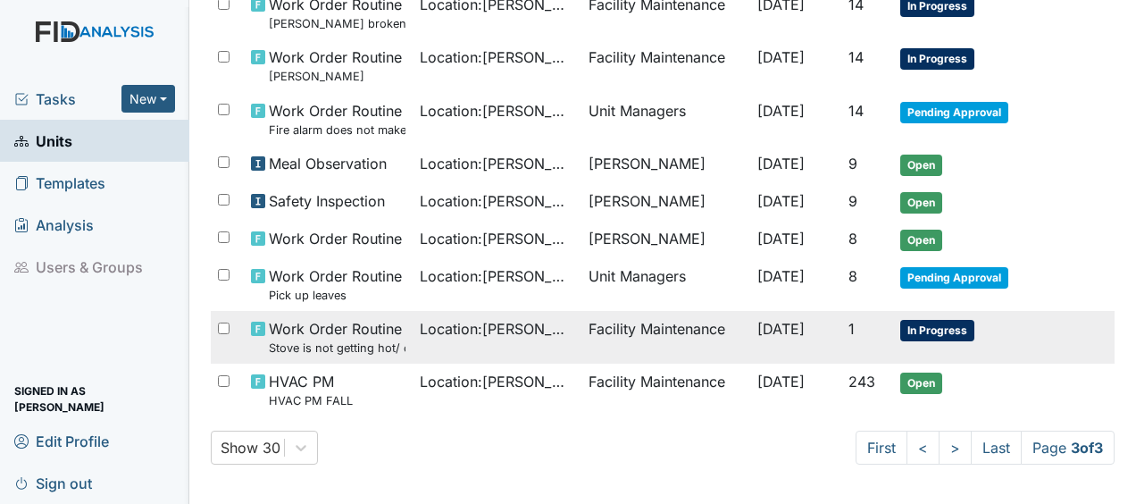
click at [758, 332] on span "[DATE]" at bounding box center [781, 329] width 47 height 18
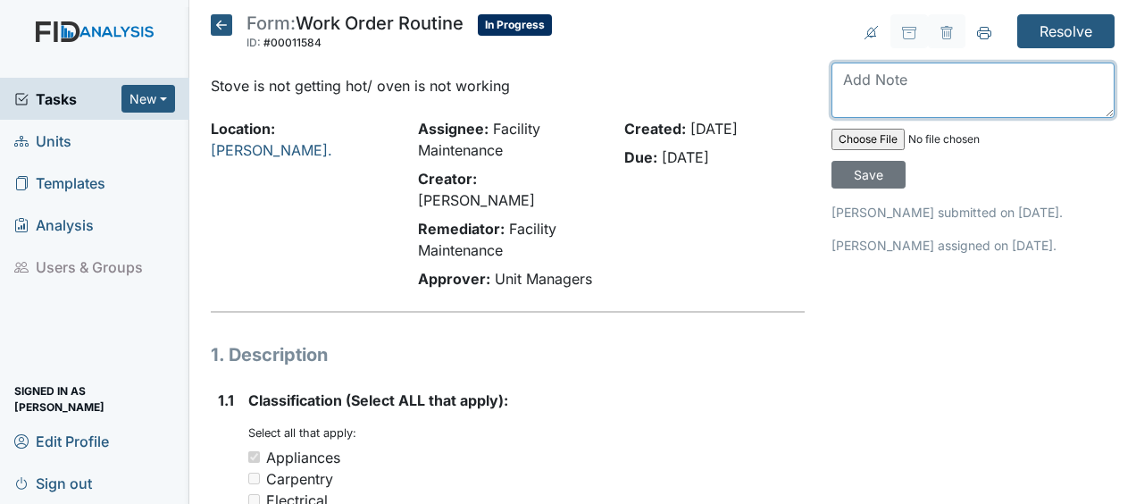
click at [833, 87] on textarea at bounding box center [973, 90] width 283 height 55
type textarea "stove will be delivered on 9/11/25 between 12-4 JB"
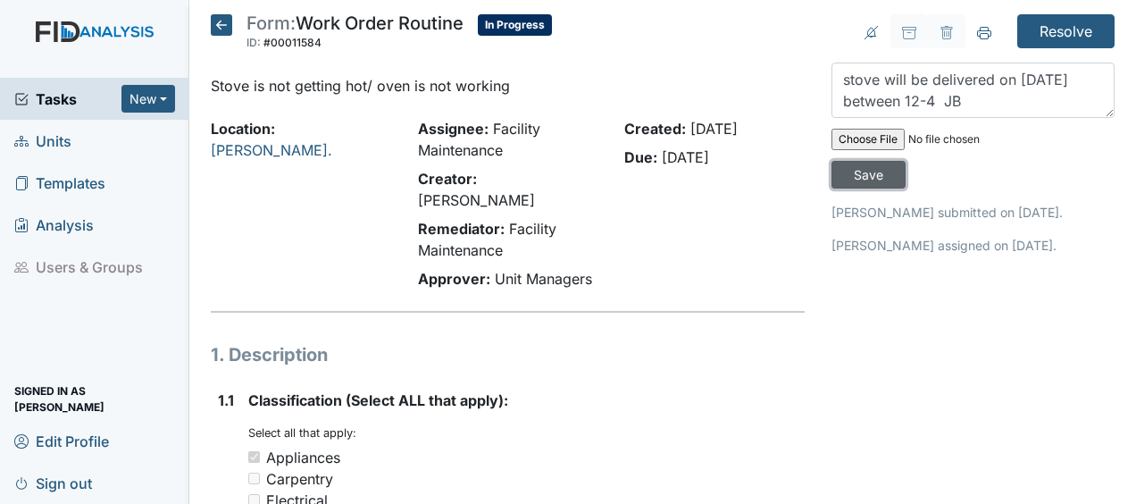
click at [865, 174] on input "Save" at bounding box center [869, 175] width 74 height 28
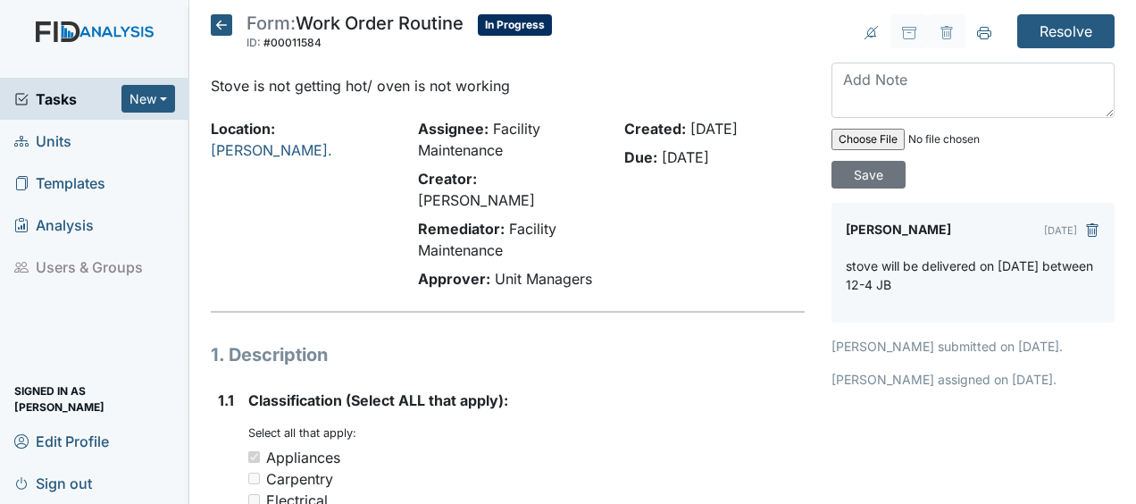
click at [221, 27] on icon at bounding box center [221, 24] width 21 height 21
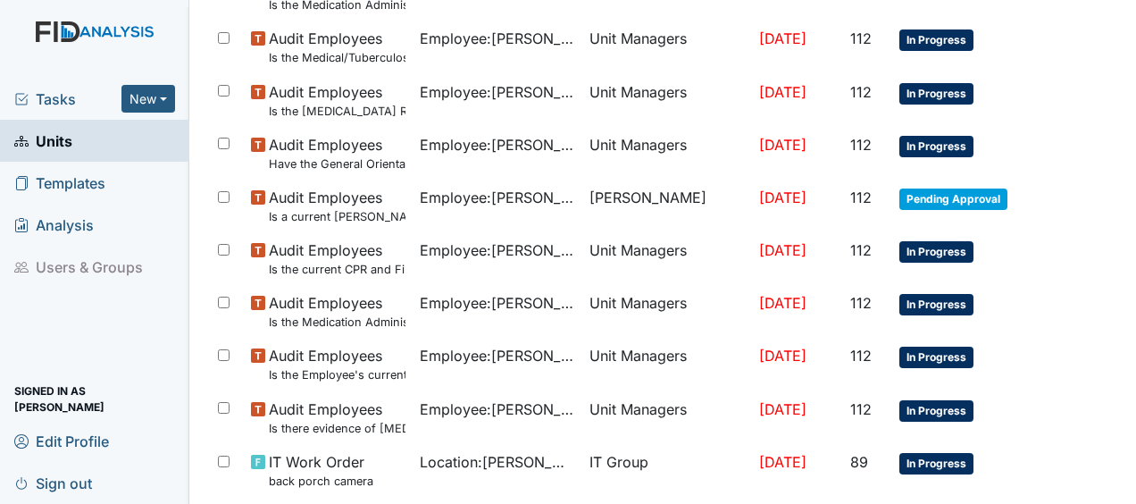
scroll to position [1376, 0]
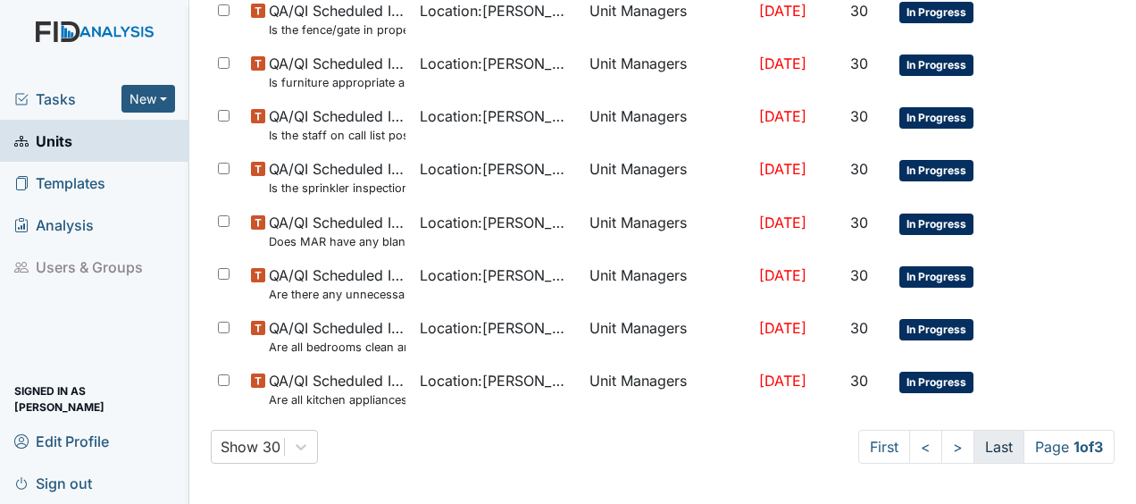
click at [976, 442] on link "Last" at bounding box center [999, 447] width 51 height 34
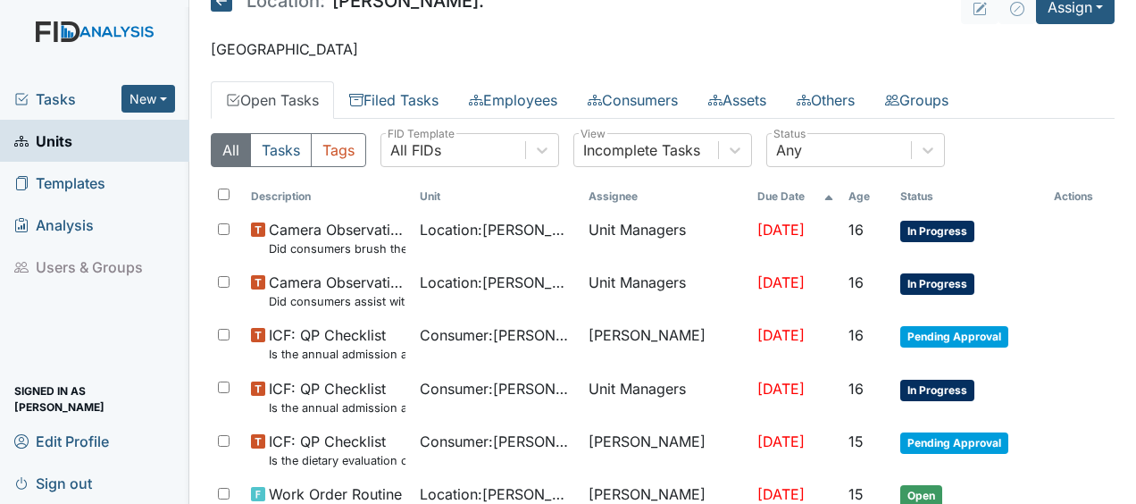
scroll to position [0, 0]
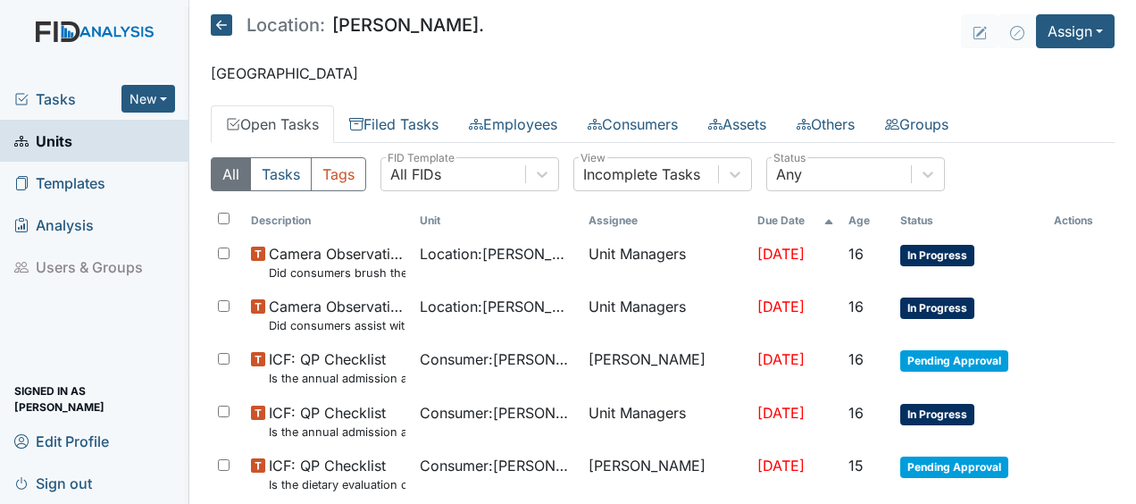
click at [758, 245] on span "Sep 8, 2025" at bounding box center [781, 254] width 47 height 18
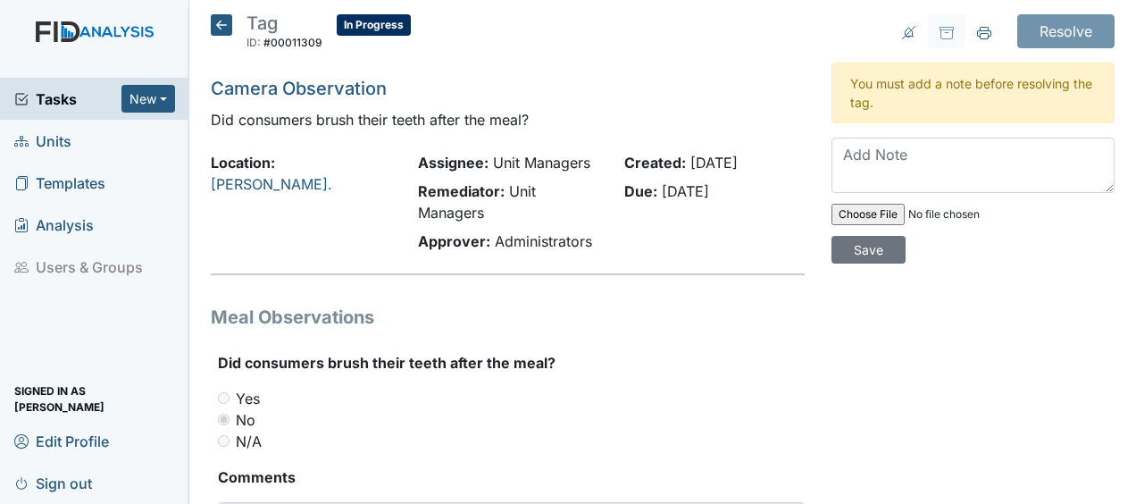
click at [231, 23] on icon at bounding box center [221, 24] width 21 height 21
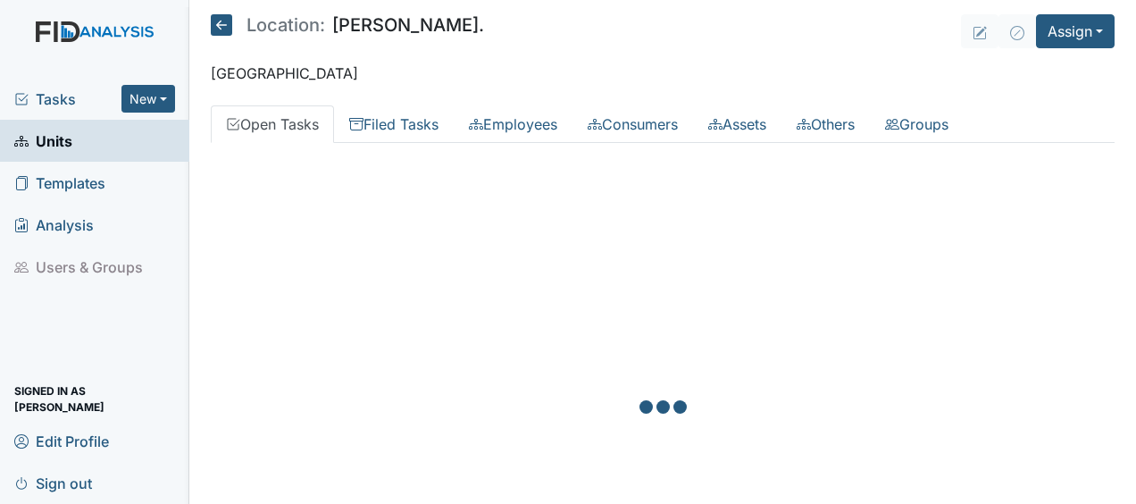
click at [231, 23] on icon at bounding box center [221, 24] width 21 height 21
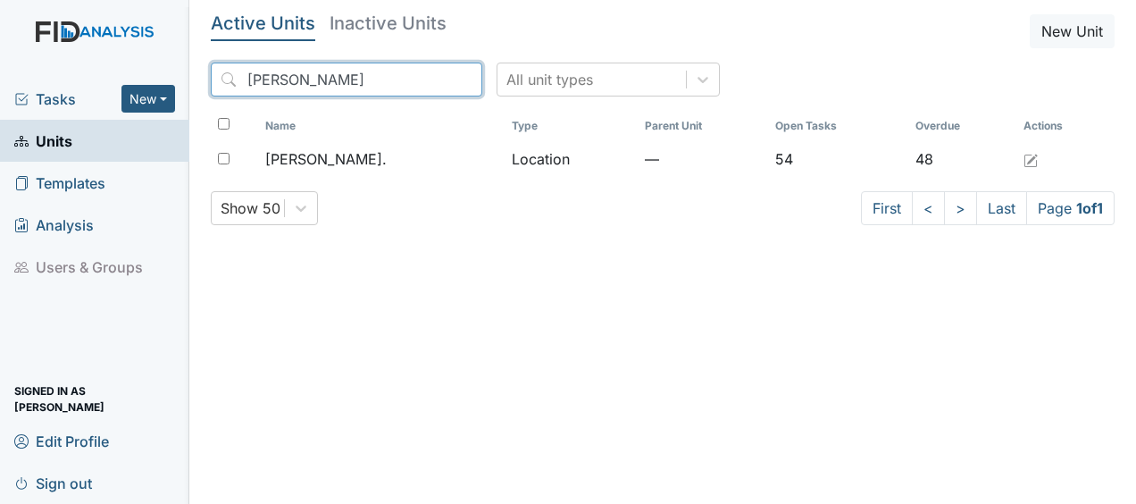
click at [428, 79] on input "william" at bounding box center [347, 80] width 272 height 34
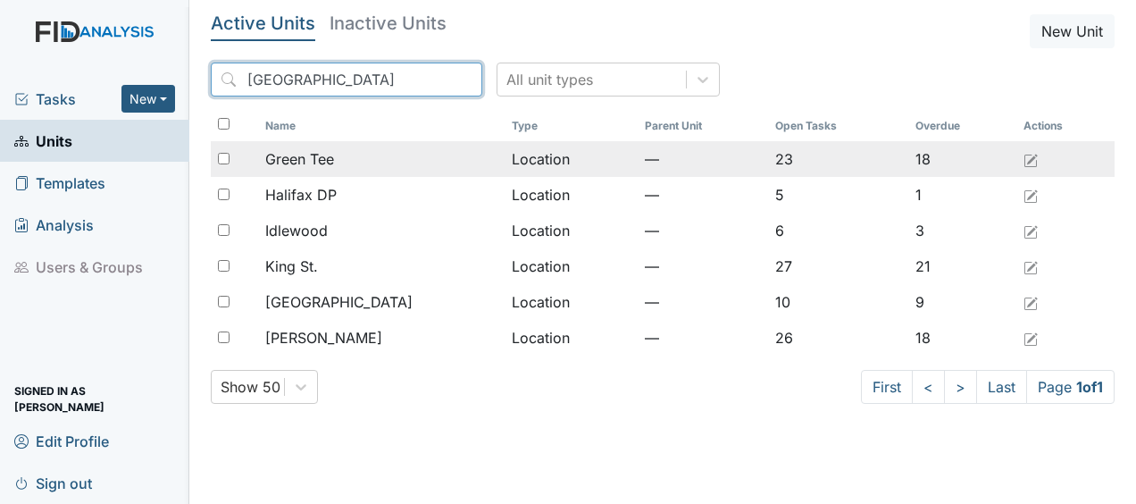
type input "halifax"
click at [357, 159] on div "Green Tee" at bounding box center [380, 158] width 231 height 21
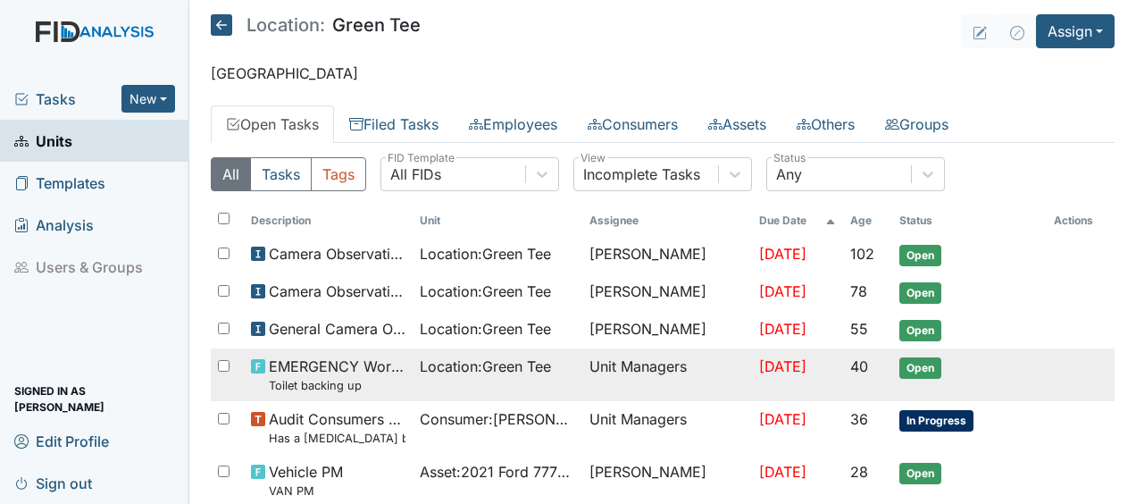
click at [504, 358] on span "Location : Green Tee" at bounding box center [485, 366] width 131 height 21
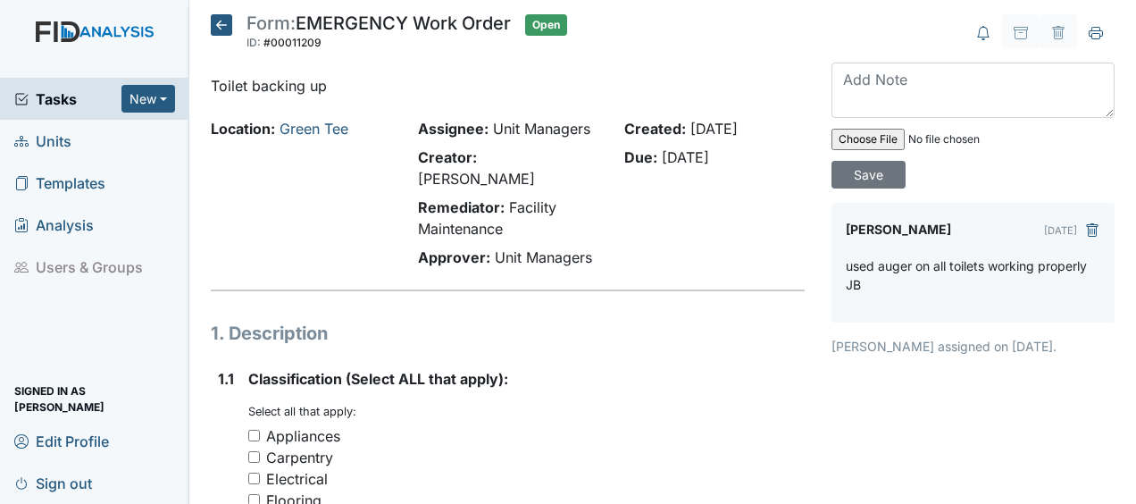
click at [223, 18] on icon at bounding box center [221, 24] width 21 height 21
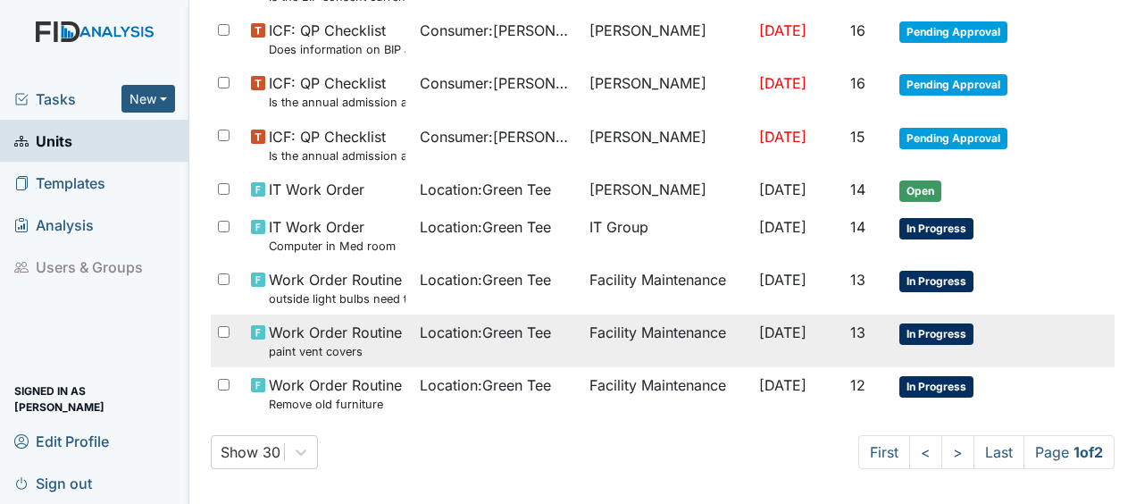
scroll to position [1311, 0]
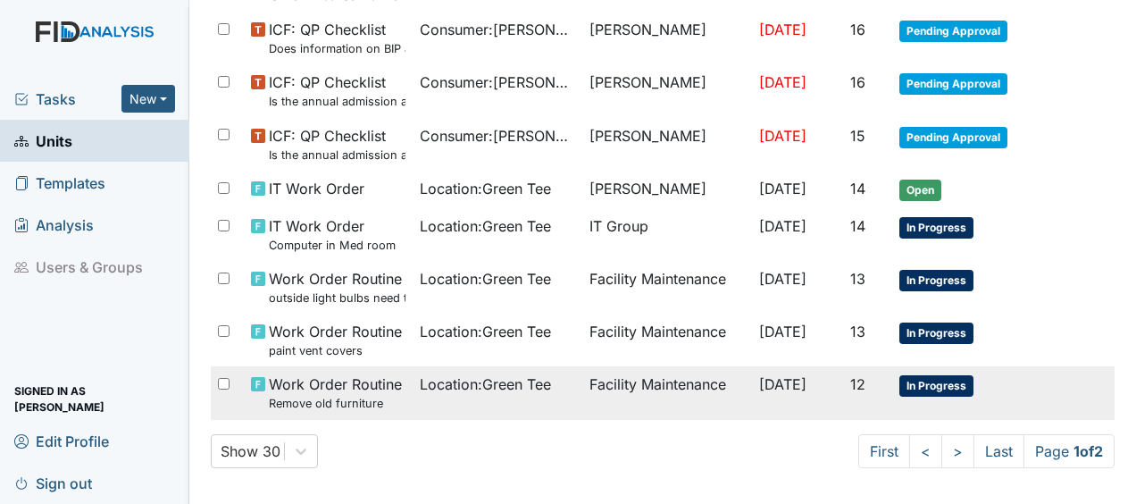
click at [451, 387] on span "Location : Green Tee" at bounding box center [485, 383] width 131 height 21
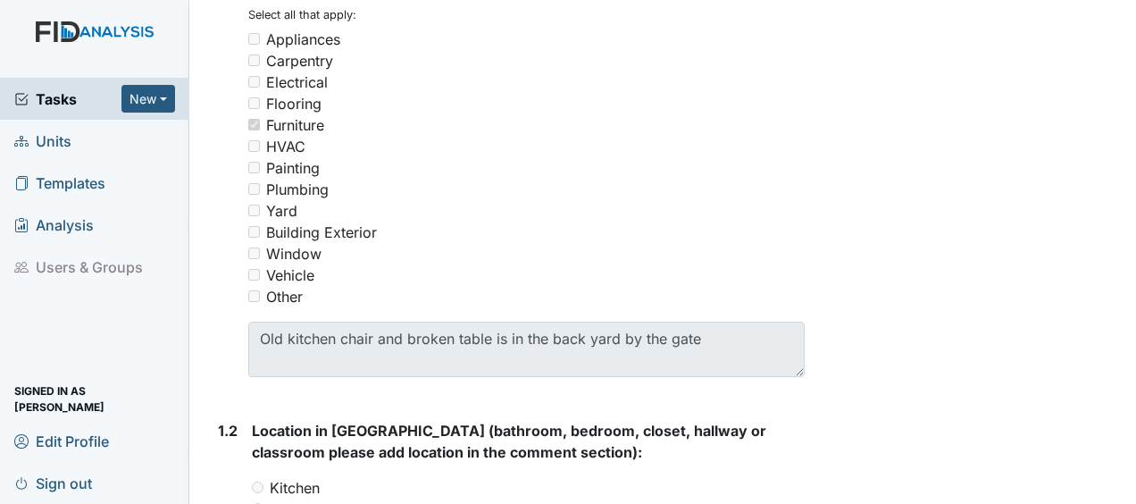
scroll to position [421, 0]
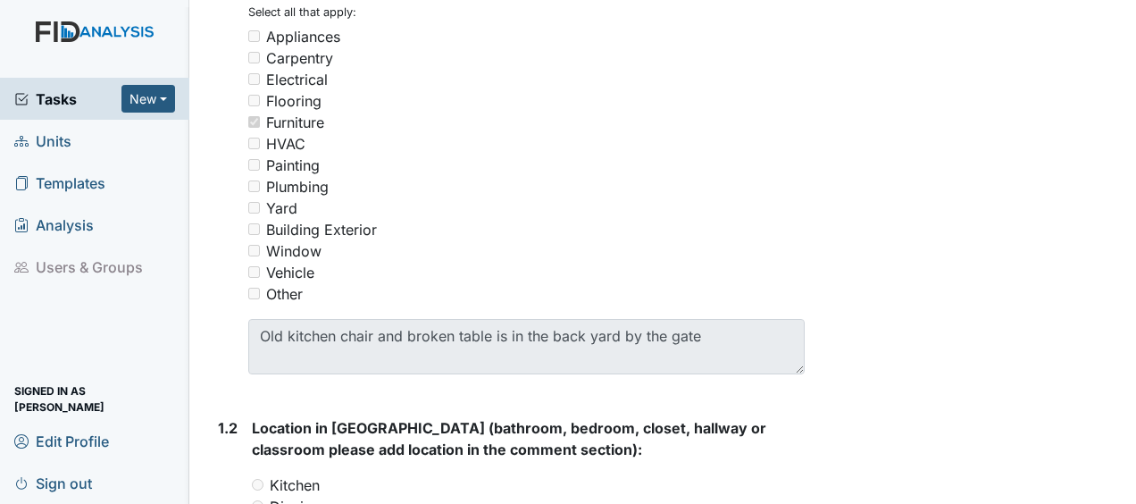
click at [451, 387] on form "Classification (Select ALL that apply): You must select one or more of the belo…" at bounding box center [526, 179] width 557 height 420
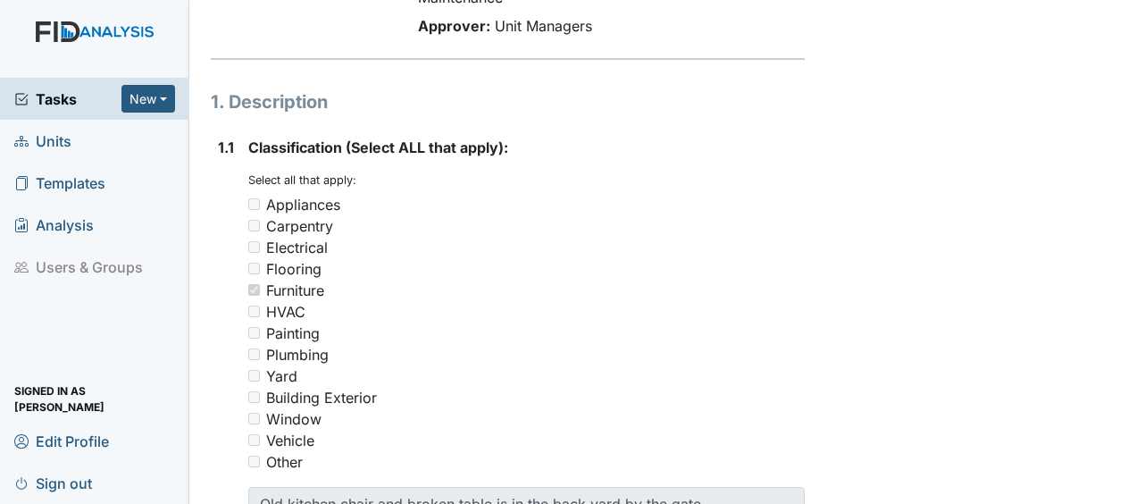
scroll to position [0, 0]
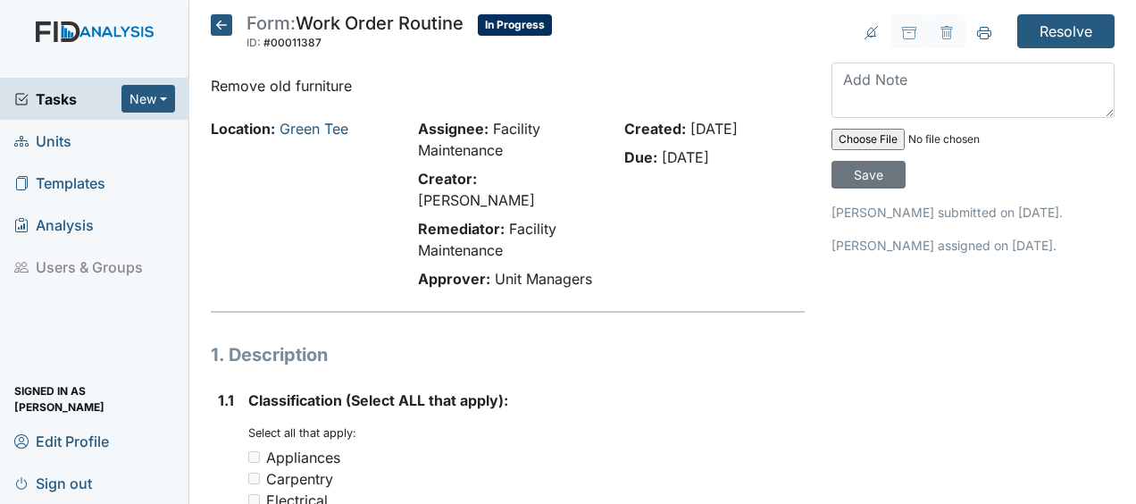
click at [216, 28] on icon at bounding box center [221, 24] width 21 height 21
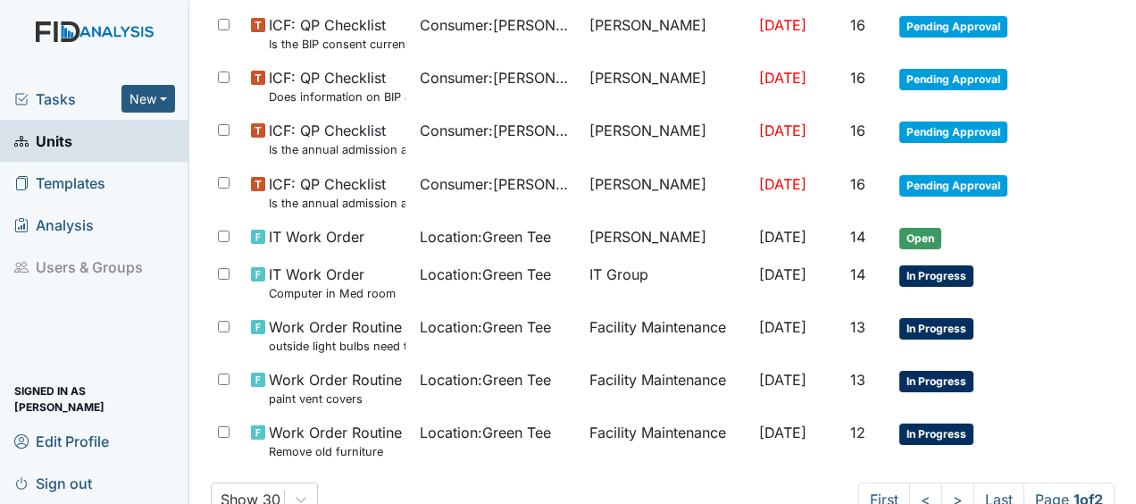
scroll to position [1312, 0]
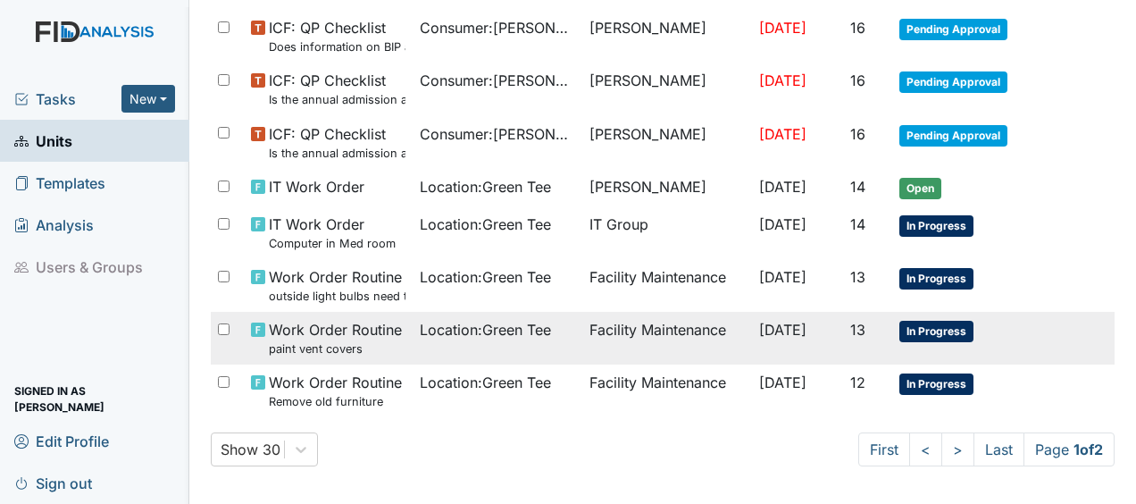
click at [594, 323] on td "Facility Maintenance" at bounding box center [668, 338] width 170 height 53
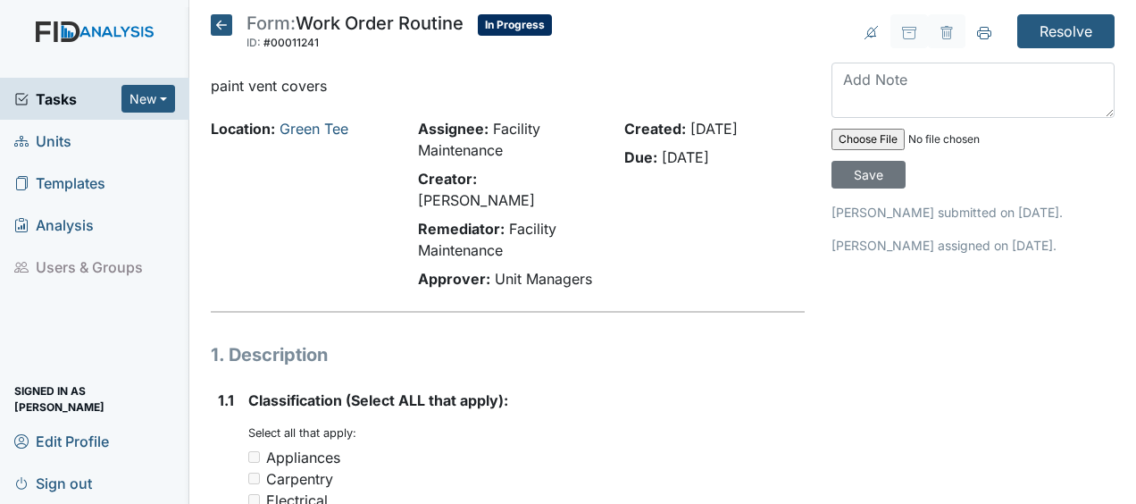
click at [792, 233] on div "Created: Aug 28, 2025 Due: Sep 12, 2025" at bounding box center [714, 207] width 207 height 179
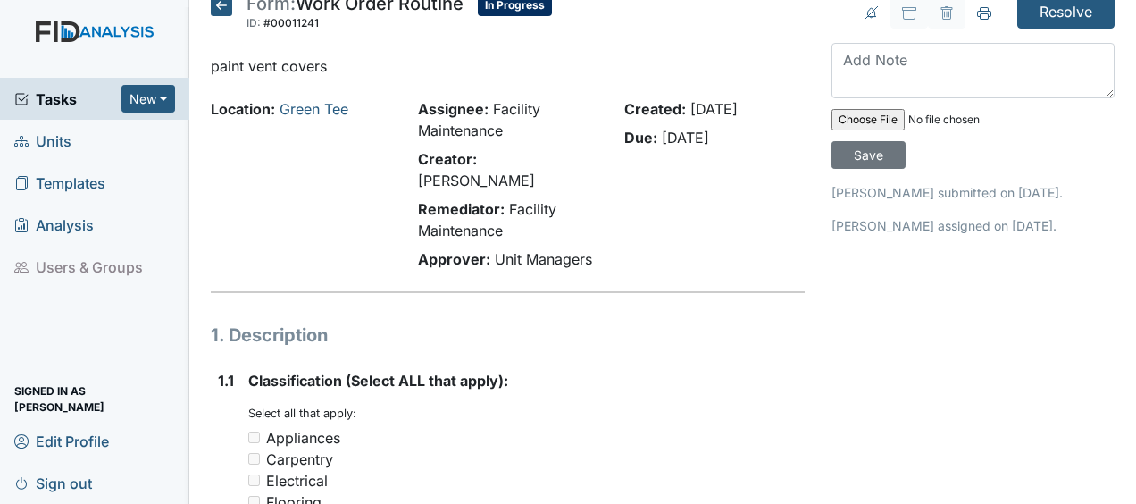
scroll to position [21, 0]
click at [223, 5] on icon at bounding box center [221, 4] width 21 height 21
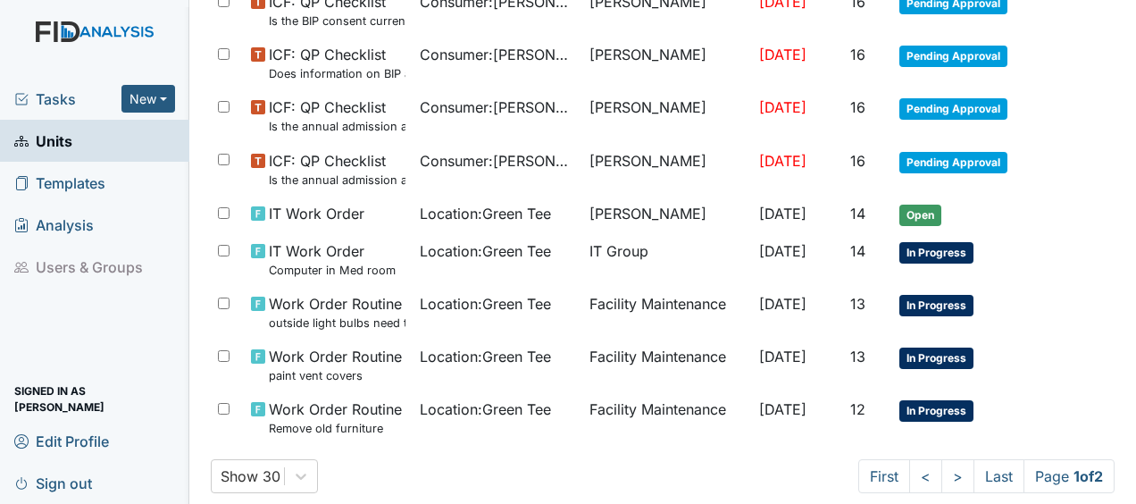
scroll to position [1312, 0]
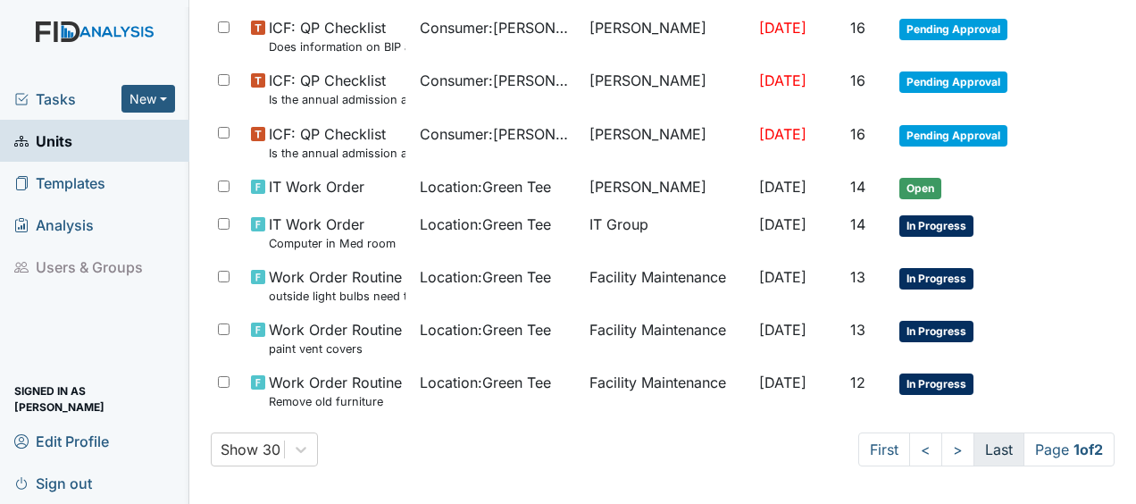
click at [977, 438] on link "Last" at bounding box center [999, 449] width 51 height 34
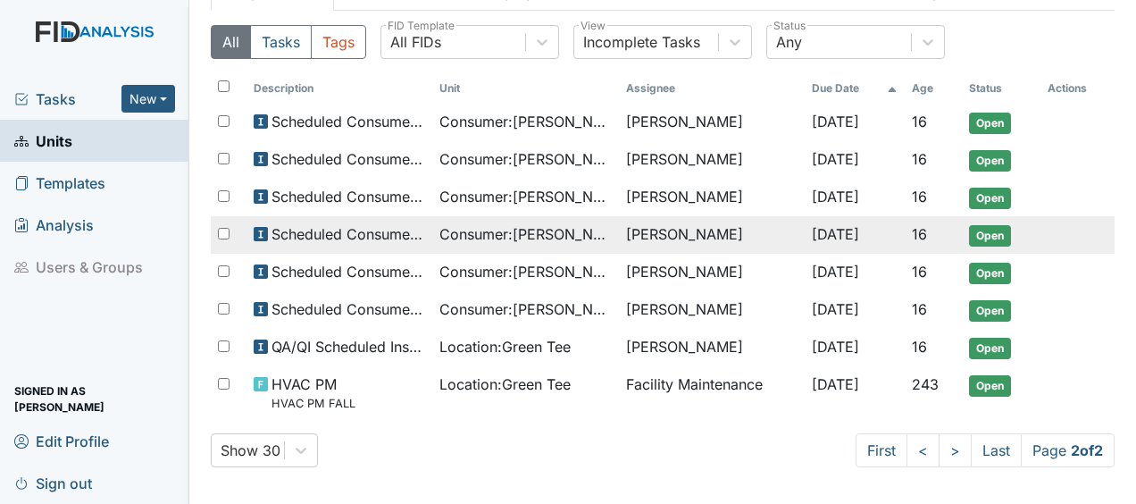
scroll to position [0, 0]
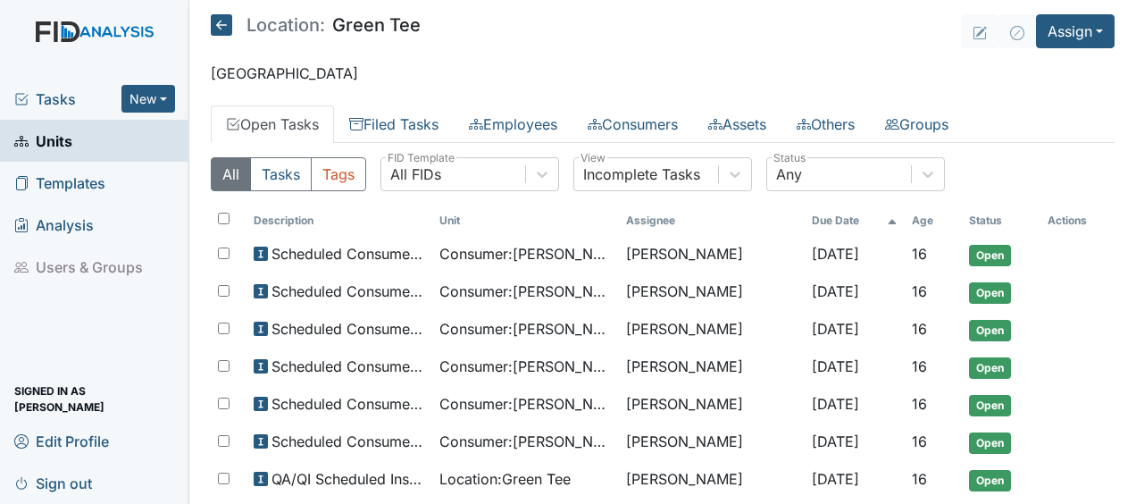
click at [221, 23] on icon at bounding box center [221, 24] width 21 height 21
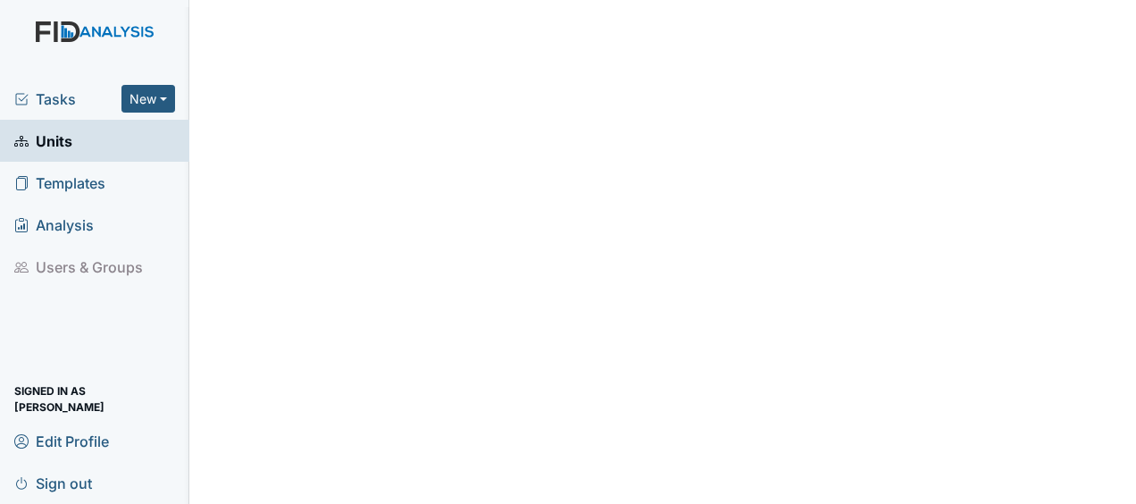
click at [86, 145] on link "Units" at bounding box center [94, 141] width 189 height 42
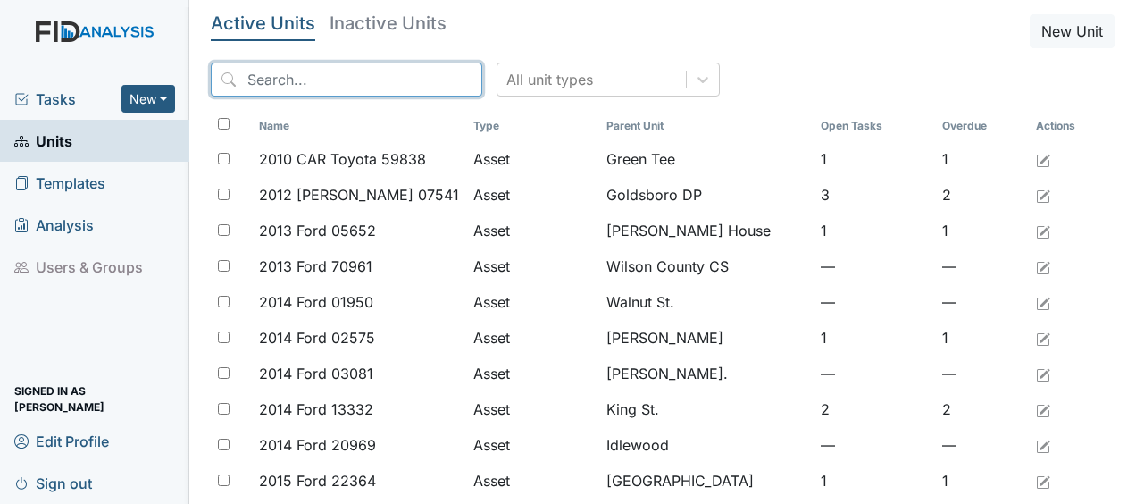
click at [245, 84] on input "search" at bounding box center [347, 80] width 272 height 34
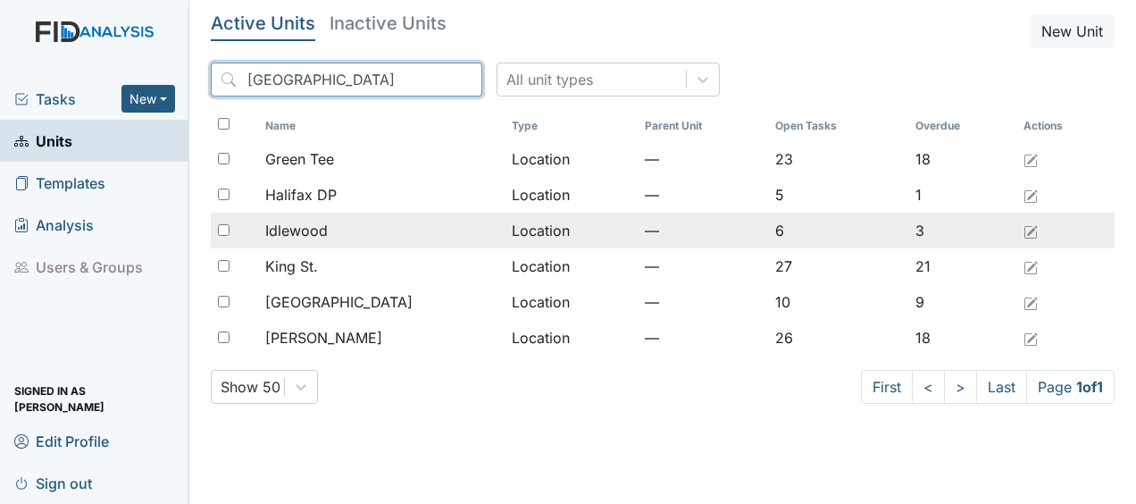
type input "halifax"
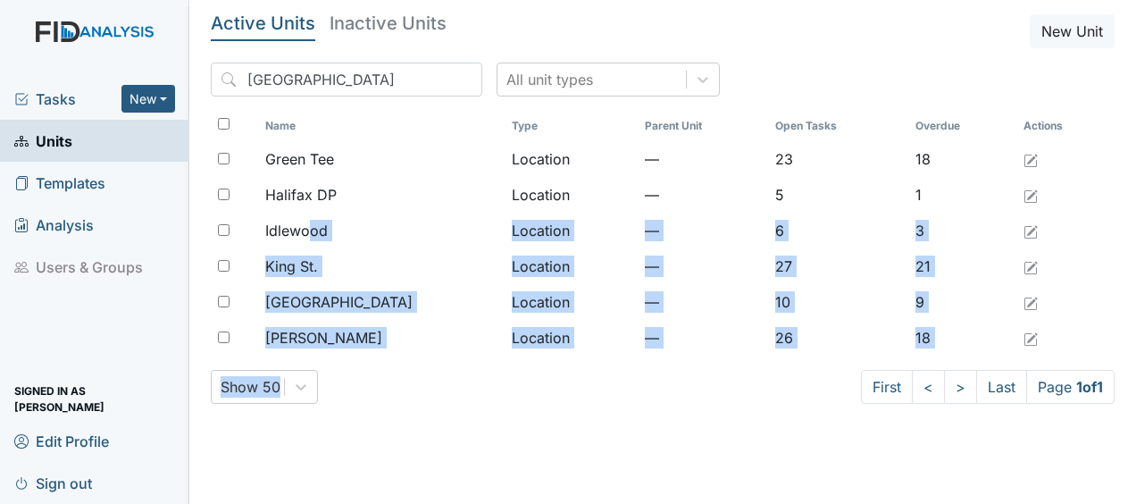
drag, startPoint x: 318, startPoint y: 229, endPoint x: 381, endPoint y: 417, distance: 198.6
click at [381, 417] on div "Active Units Inactive Units New Unit halifax All unit types Name Type Parent Un…" at bounding box center [663, 216] width 904 height 404
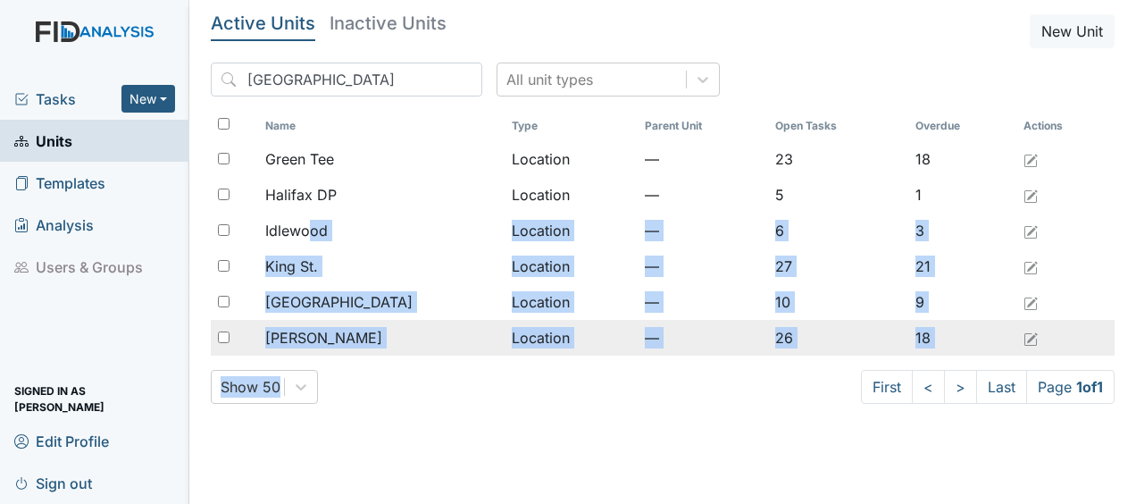
click at [322, 343] on span "[PERSON_NAME]" at bounding box center [323, 337] width 117 height 21
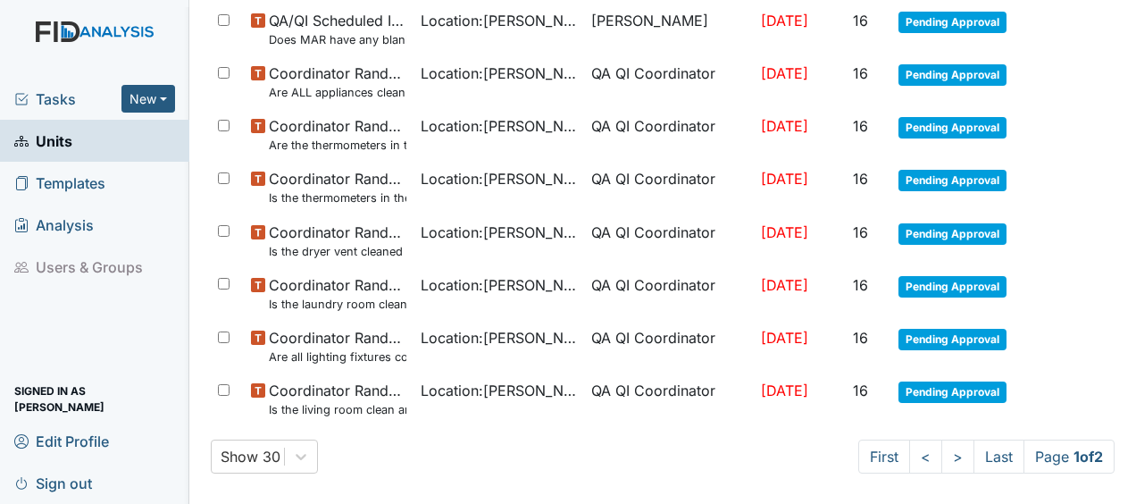
scroll to position [1376, 0]
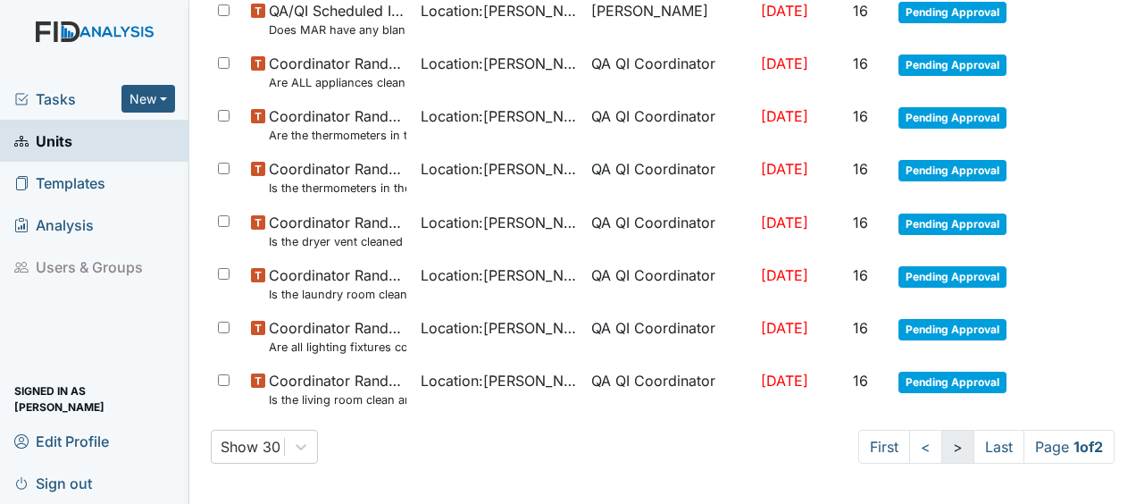
click at [942, 444] on link ">" at bounding box center [958, 447] width 33 height 34
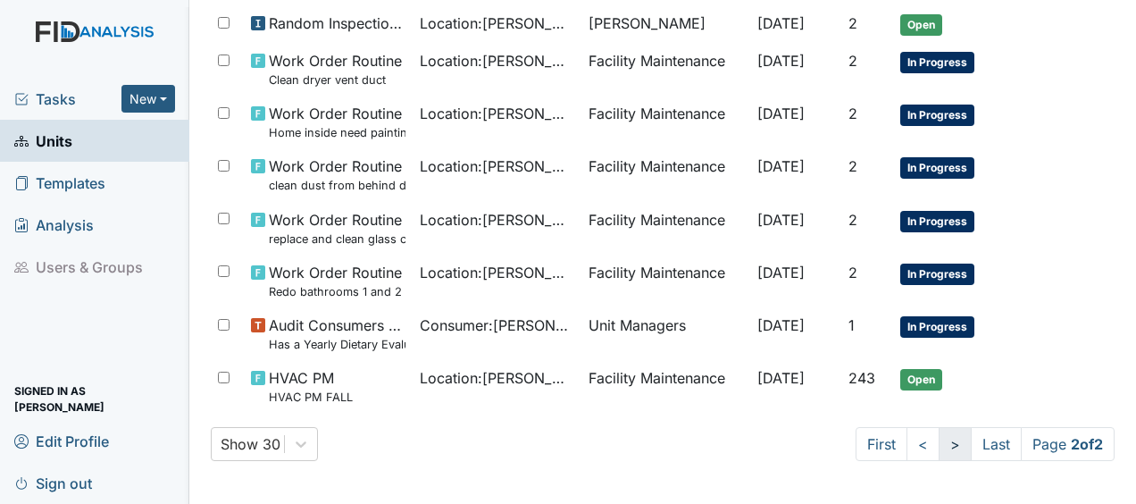
scroll to position [493, 0]
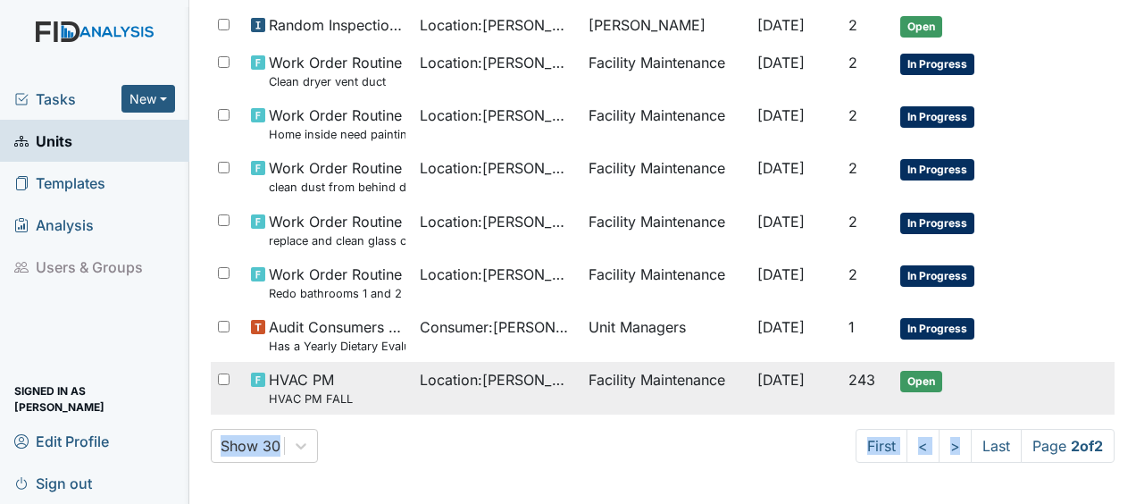
drag, startPoint x: 939, startPoint y: 444, endPoint x: 1034, endPoint y: 371, distance: 119.7
click at [1034, 371] on div "All Tasks Tags All FIDs FID Template Incomplete Tasks View Any Status Descripti…" at bounding box center [663, 63] width 904 height 799
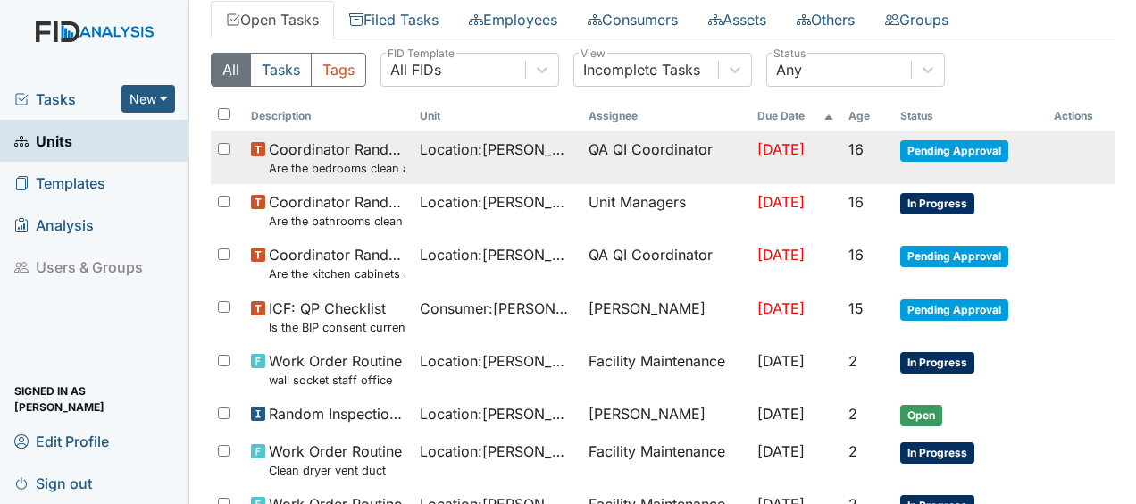
scroll to position [0, 0]
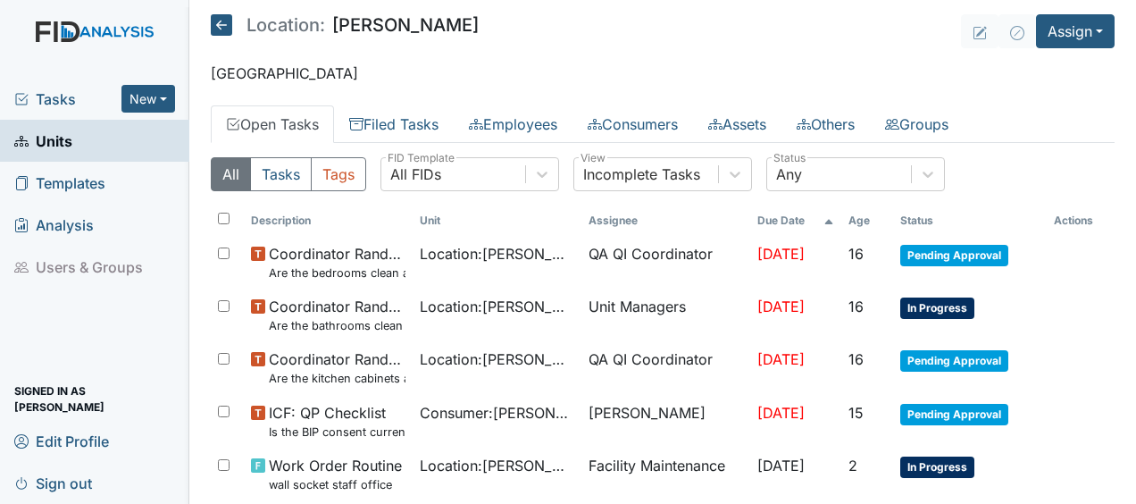
click at [224, 17] on icon at bounding box center [221, 24] width 21 height 21
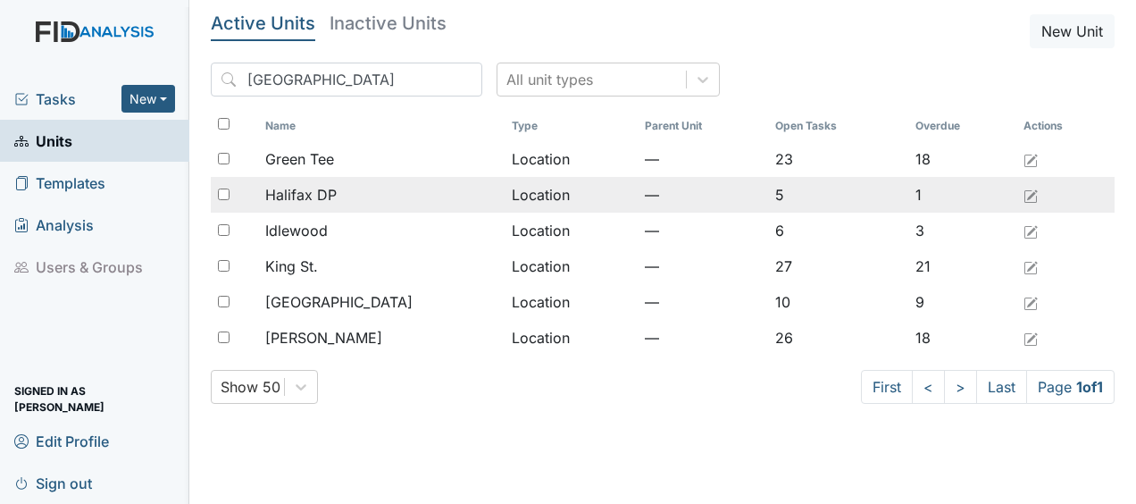
click at [435, 193] on td "Halifax DP" at bounding box center [381, 195] width 246 height 36
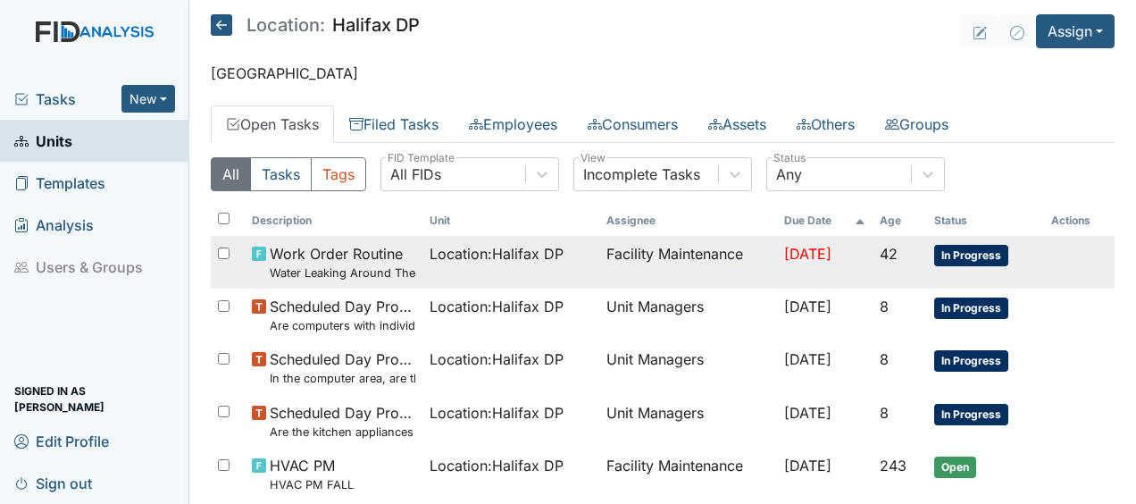
click at [493, 257] on span "Location : Halifax DP" at bounding box center [497, 253] width 134 height 21
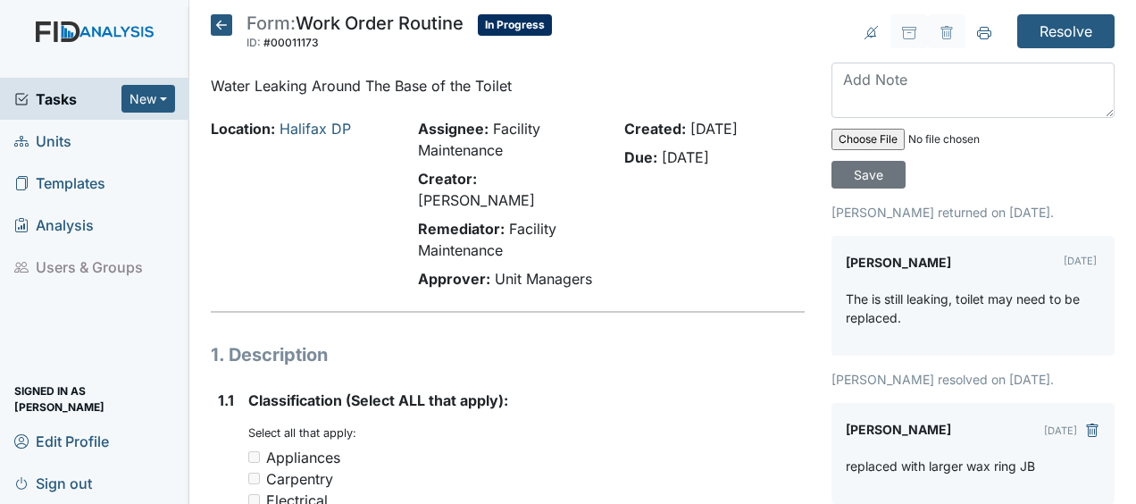
click at [220, 25] on icon at bounding box center [221, 24] width 21 height 21
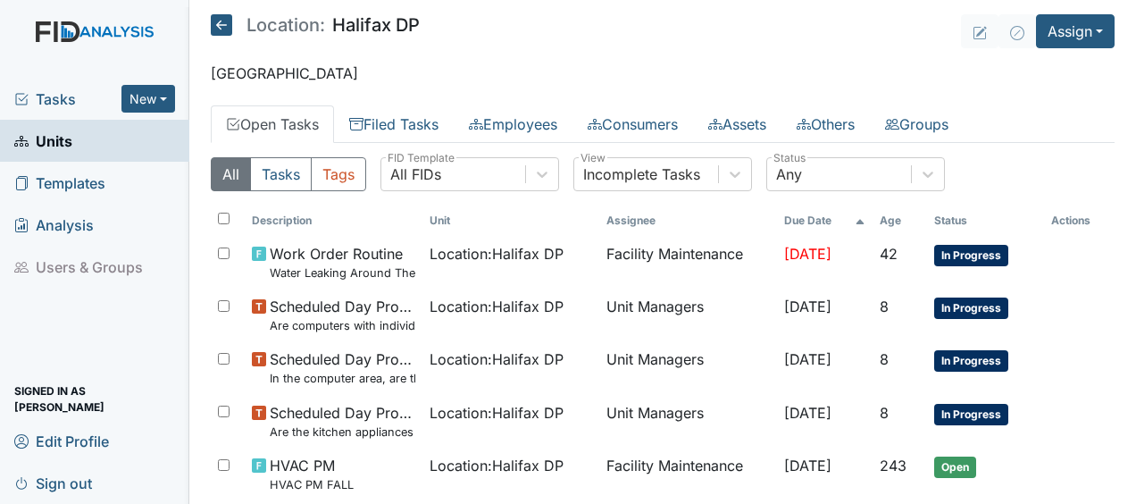
click at [224, 28] on icon at bounding box center [221, 24] width 21 height 21
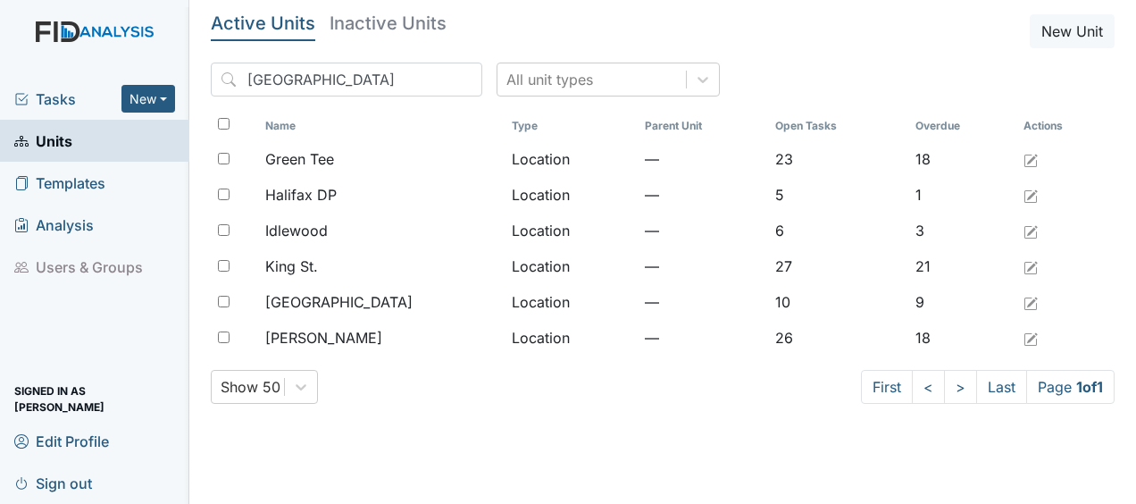
click at [224, 28] on h5 "Active Units" at bounding box center [263, 23] width 105 height 18
